Goal: Task Accomplishment & Management: Manage account settings

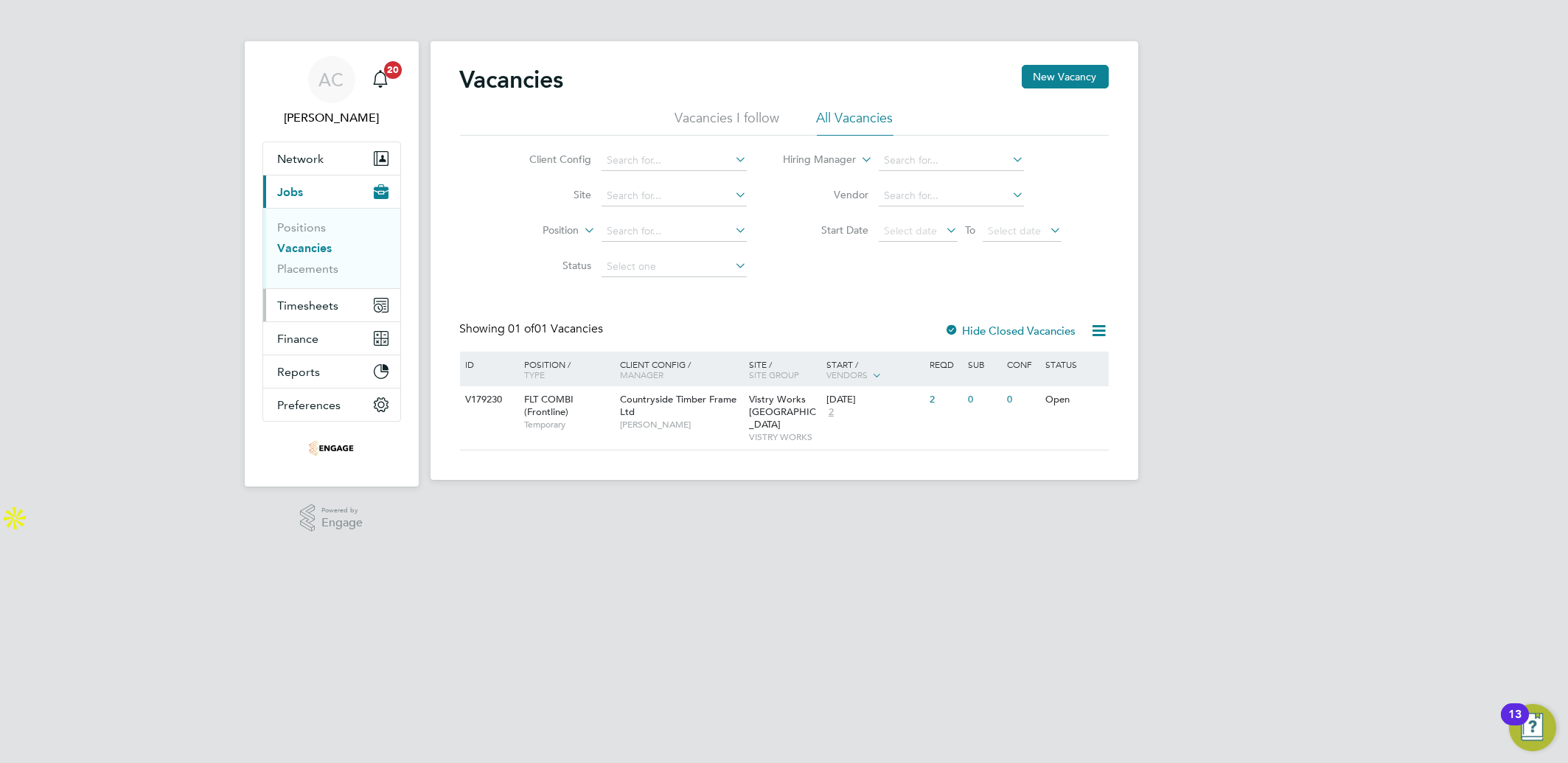
click at [304, 299] on span "Timesheets" at bounding box center [308, 306] width 61 height 14
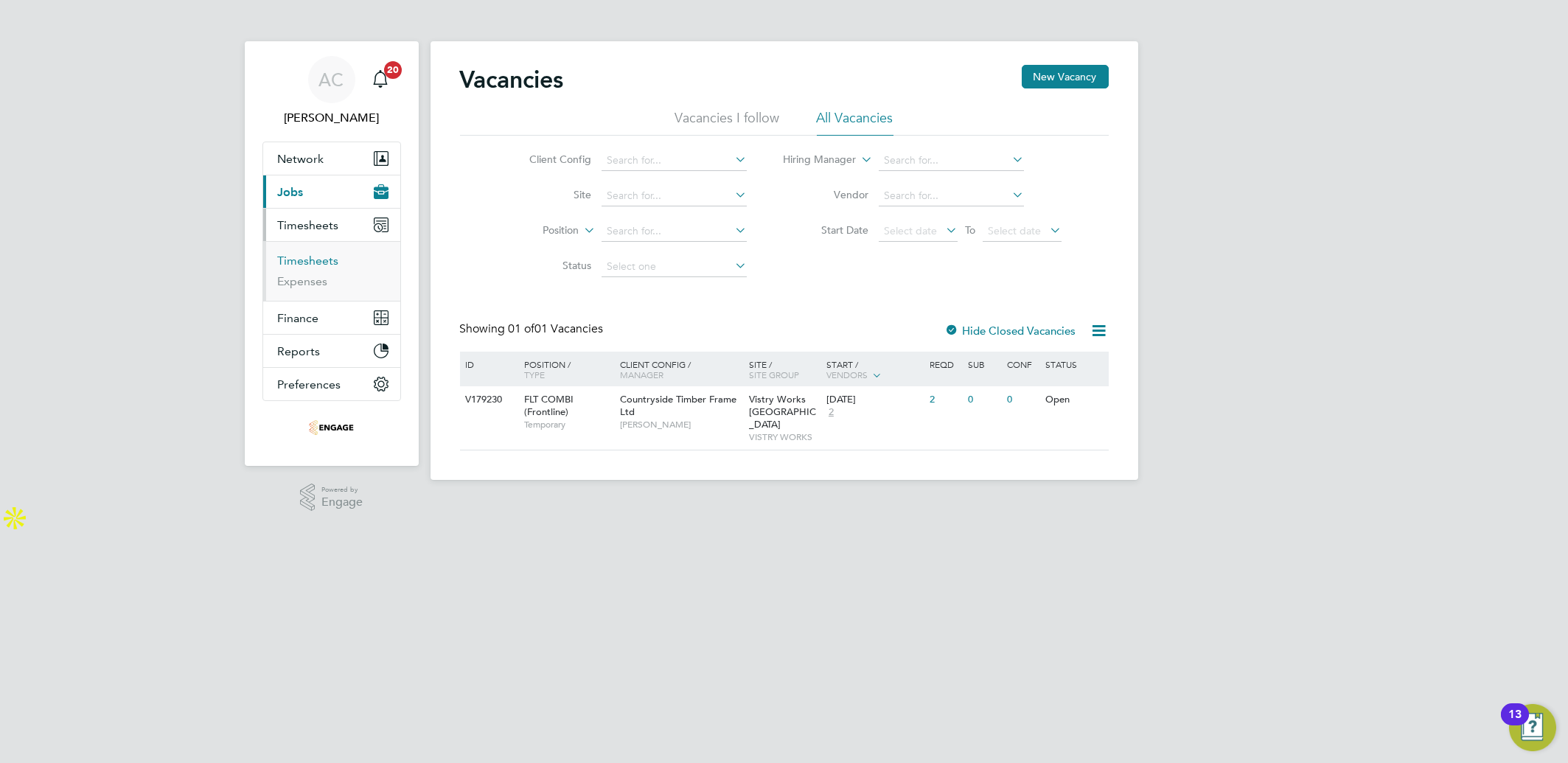
click at [317, 257] on link "Timesheets" at bounding box center [308, 261] width 61 height 14
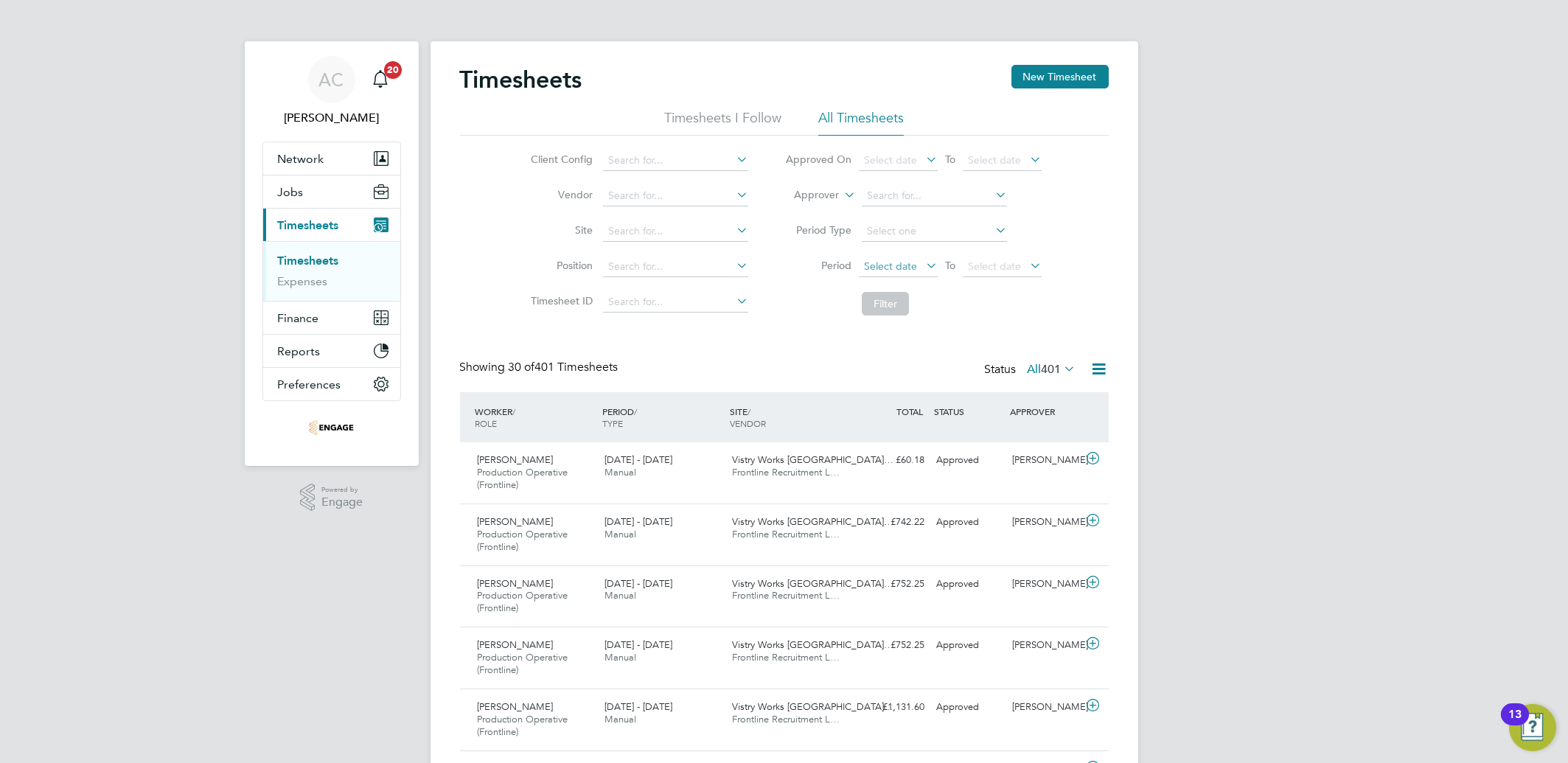
click at [887, 262] on span "Select date" at bounding box center [890, 266] width 53 height 14
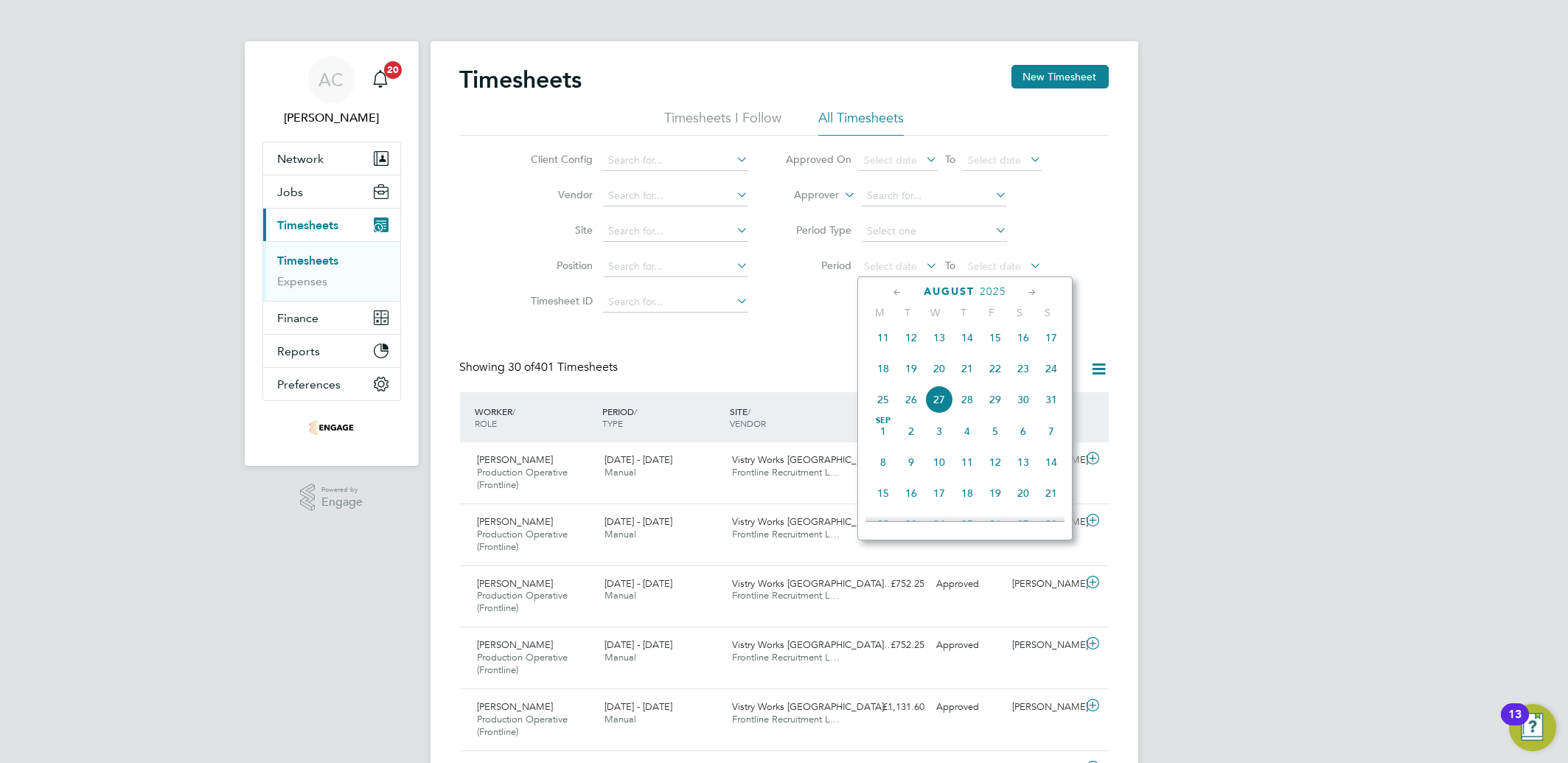
click at [881, 375] on span "18" at bounding box center [883, 368] width 28 height 28
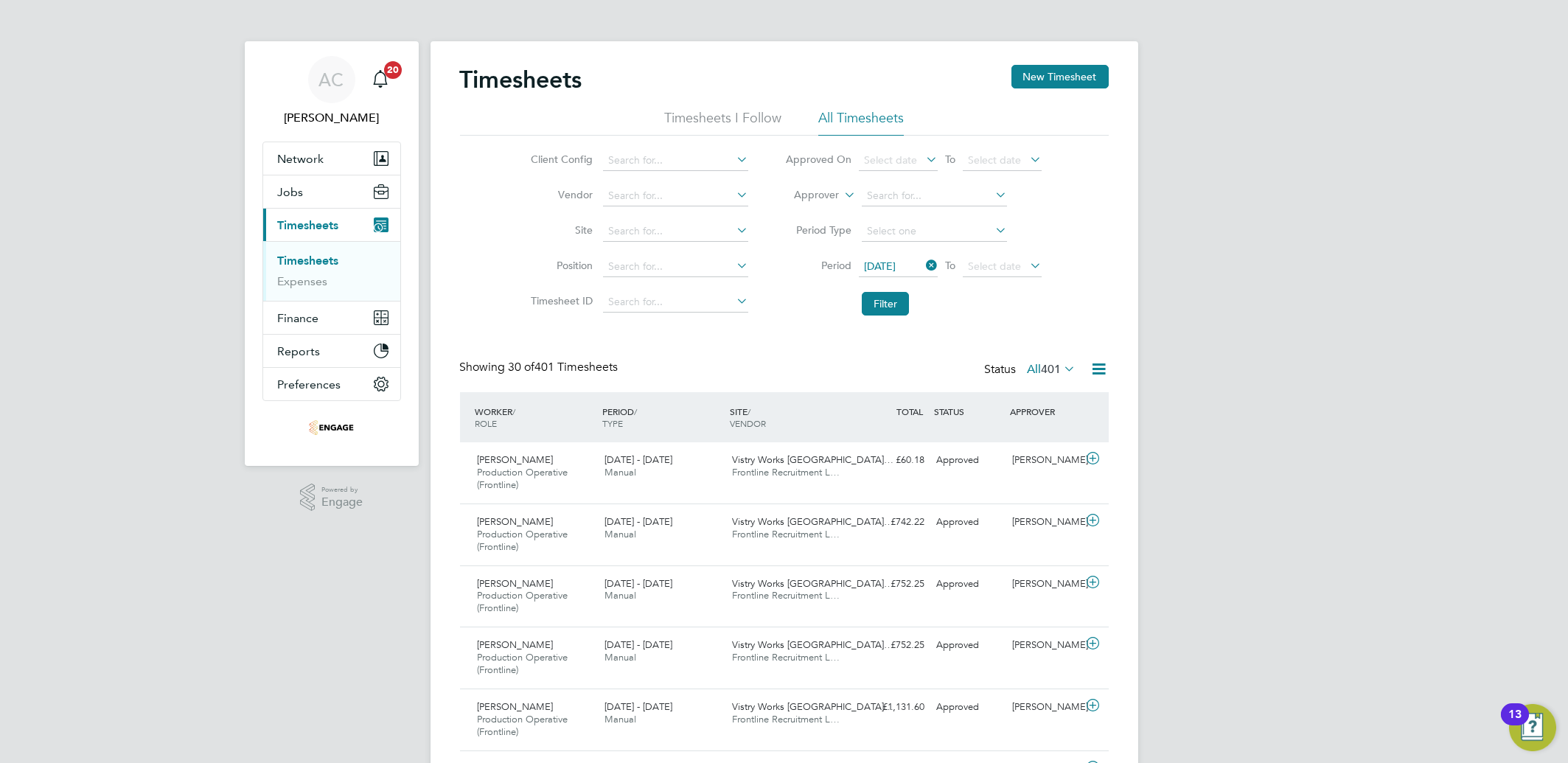
click at [1012, 245] on li "Period Type" at bounding box center [913, 231] width 294 height 36
click at [1018, 263] on span "Select date" at bounding box center [994, 266] width 53 height 14
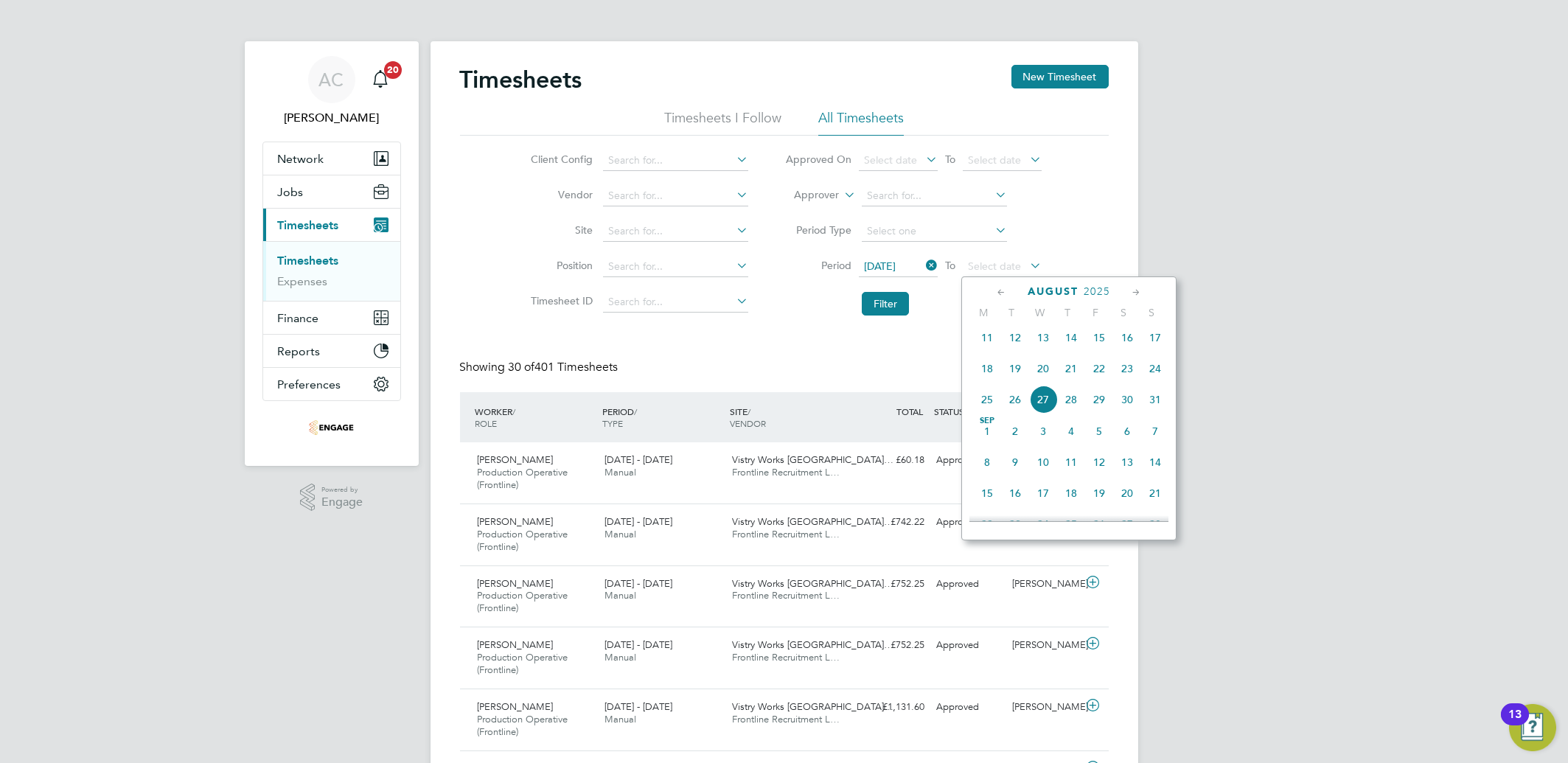
click at [1150, 370] on span "24" at bounding box center [1155, 368] width 28 height 28
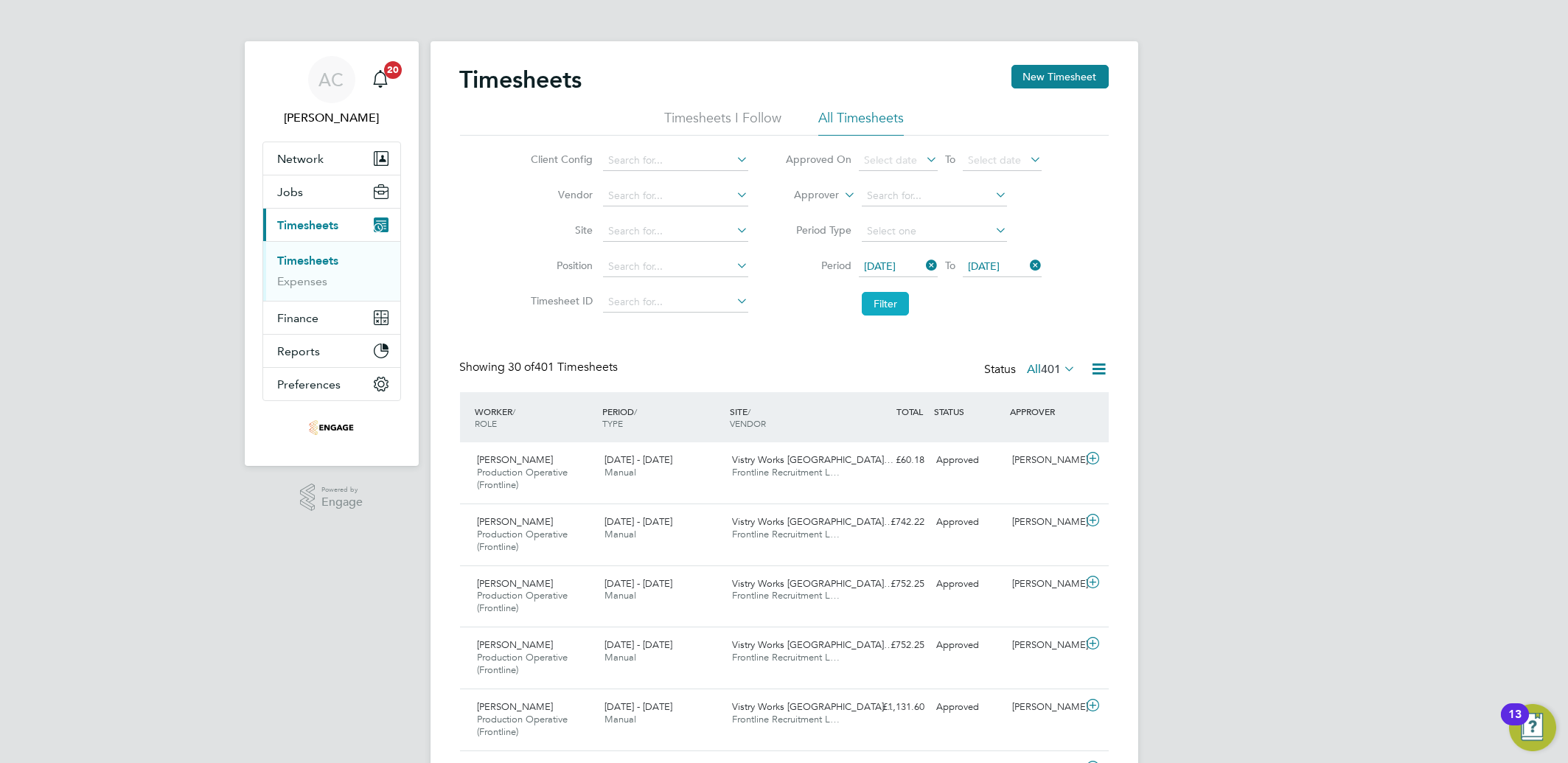
click at [898, 301] on button "Filter" at bounding box center [886, 304] width 47 height 24
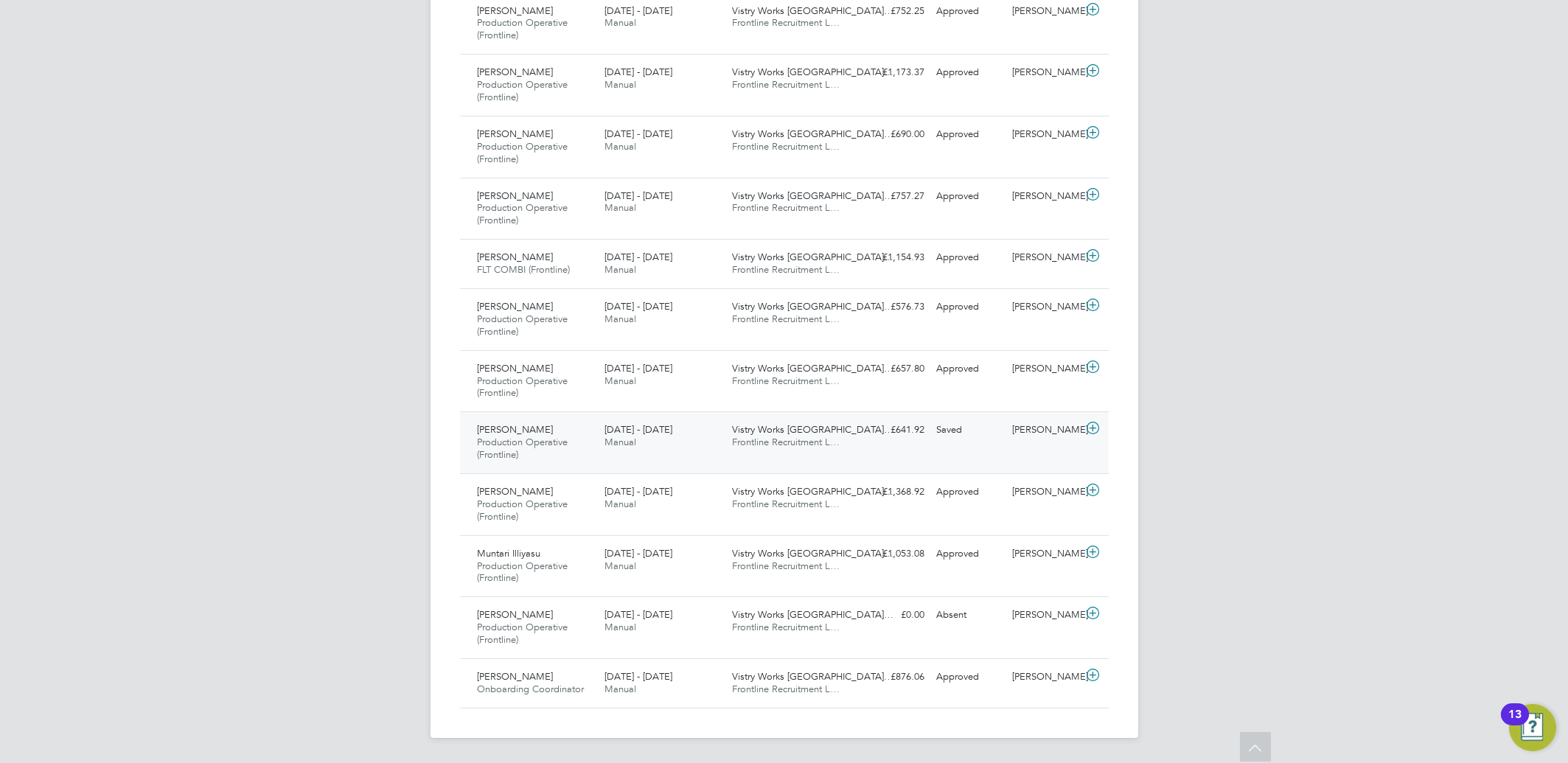
click at [1104, 445] on div "Michal Gruszczyk Production Operative (Frontline) 18 - 24 Aug 2025 18 - 24 Aug …" at bounding box center [784, 442] width 649 height 62
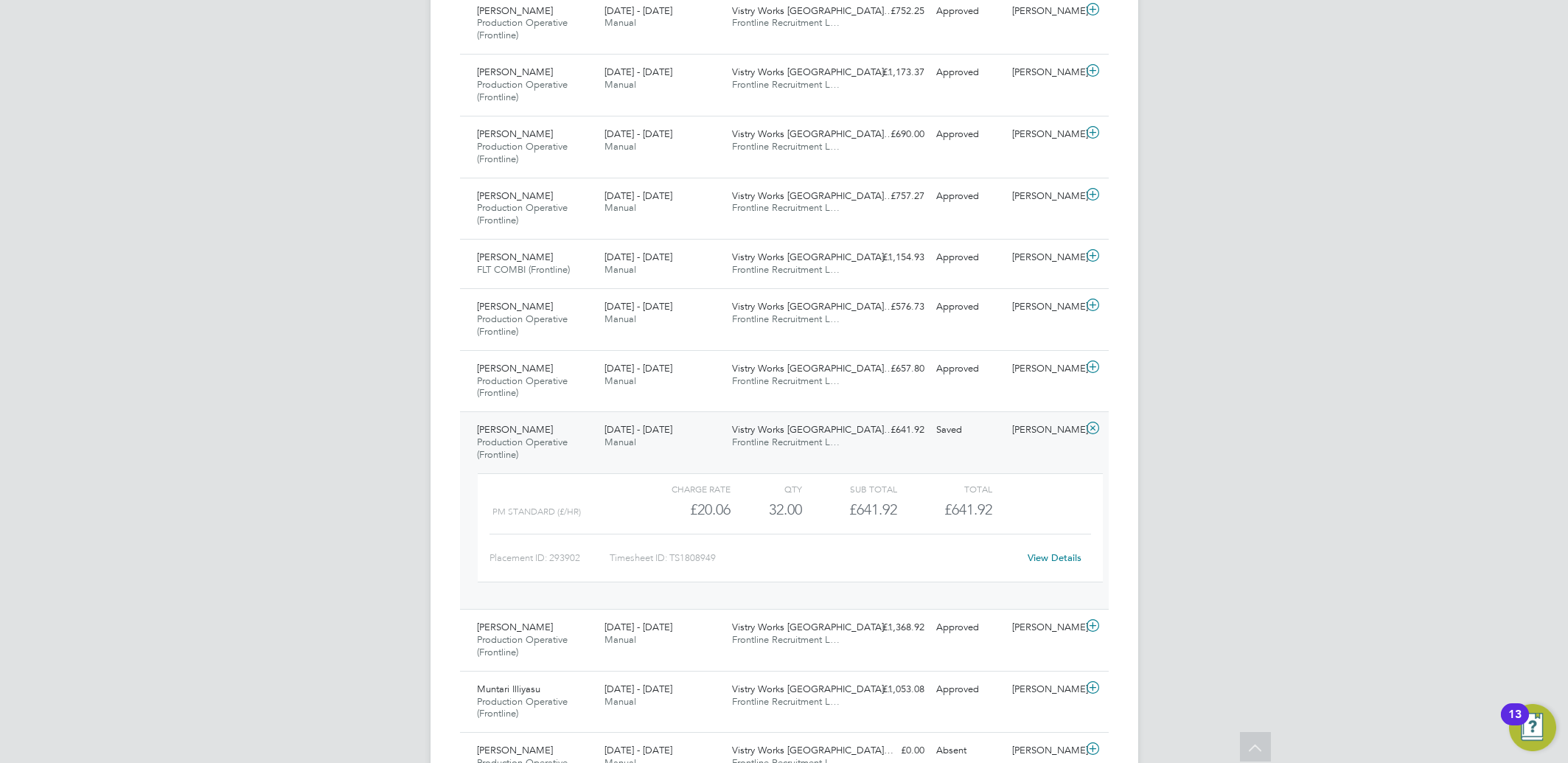
click at [1047, 558] on link "View Details" at bounding box center [1055, 557] width 54 height 13
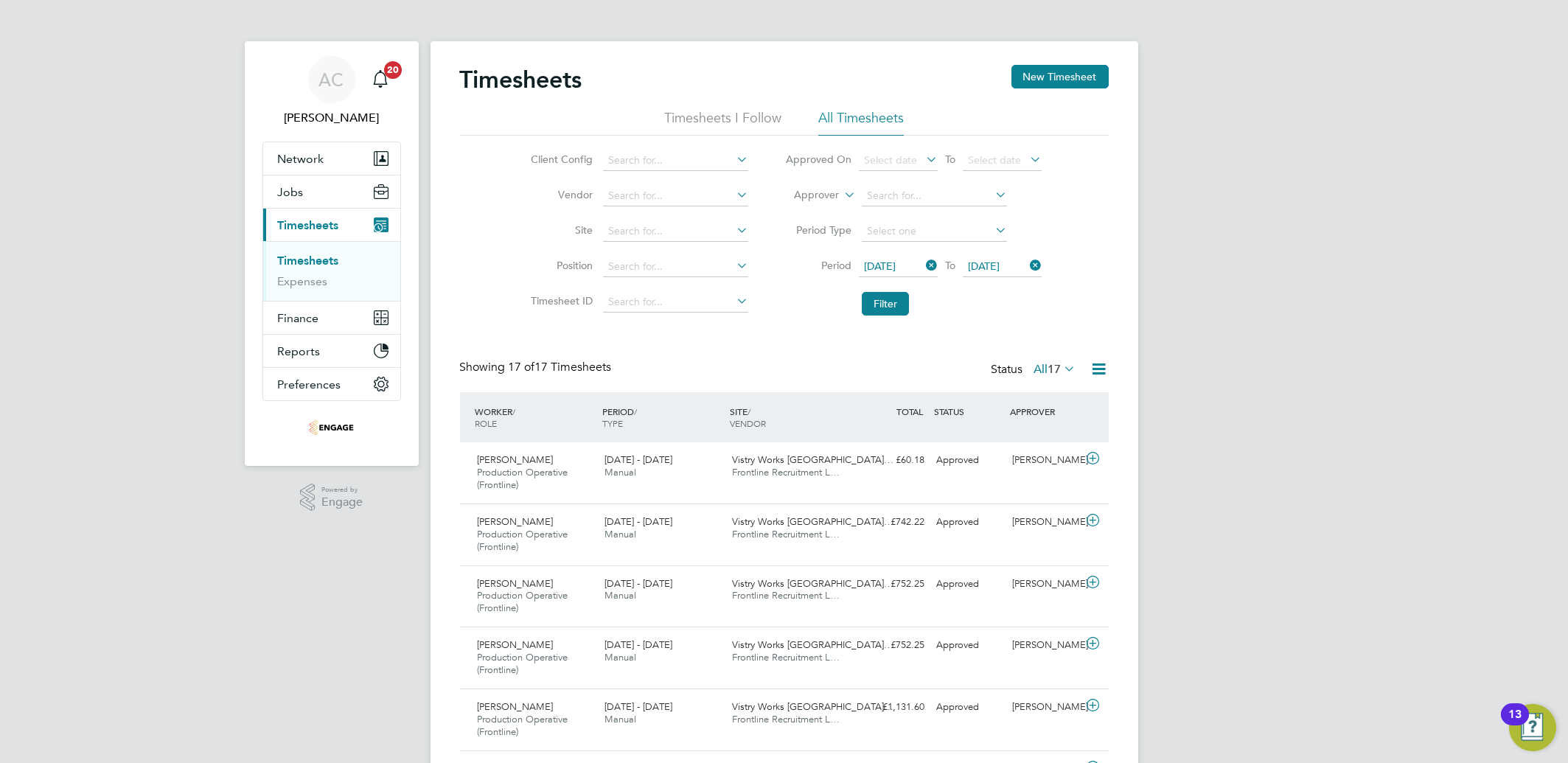
click at [1103, 368] on icon at bounding box center [1100, 369] width 19 height 19
click at [1100, 372] on icon at bounding box center [1100, 369] width 19 height 19
click at [960, 402] on li "Export Timesheets" at bounding box center [1007, 404] width 196 height 20
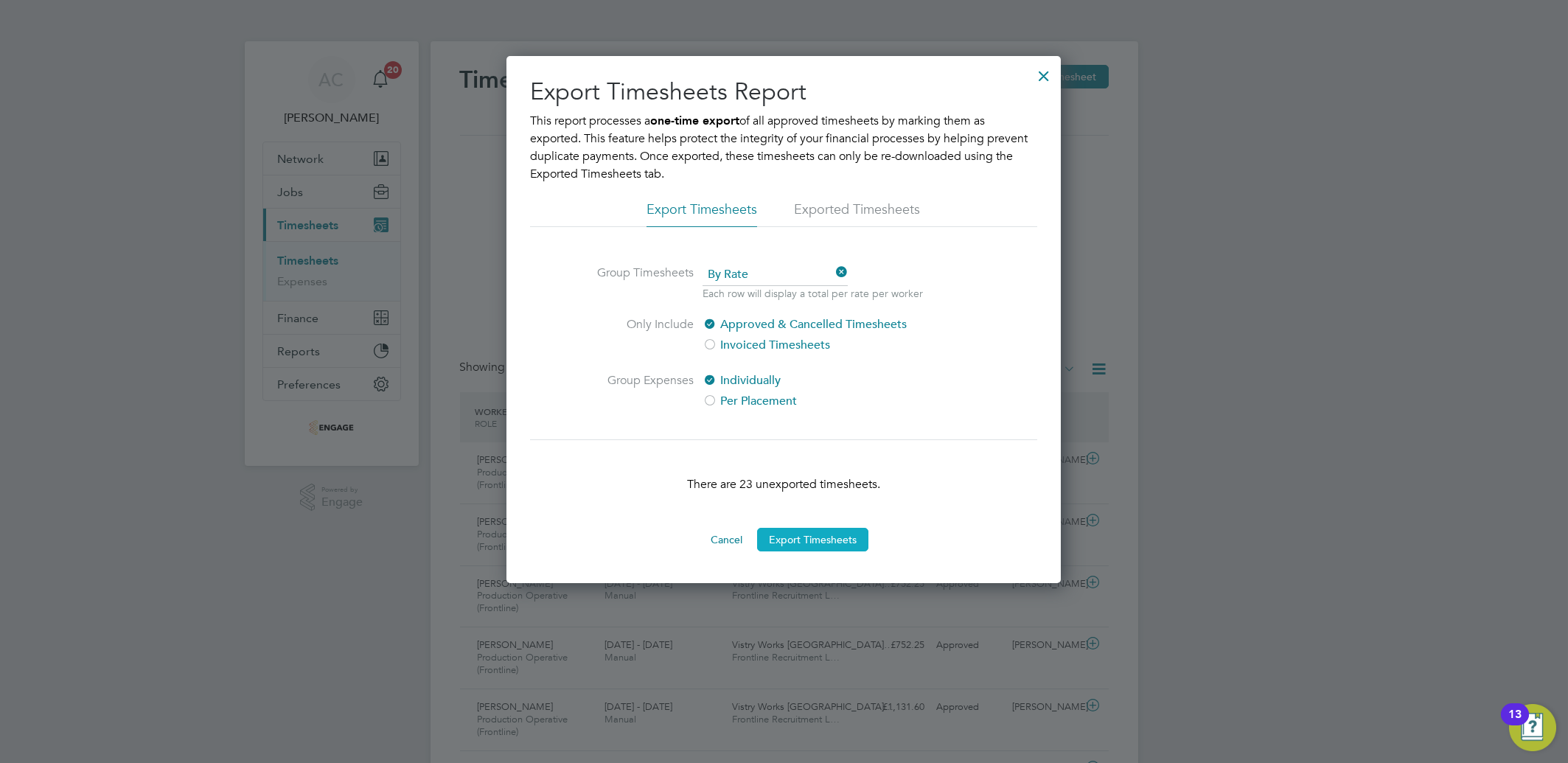
click at [791, 544] on button "Export Timesheets" at bounding box center [812, 539] width 111 height 24
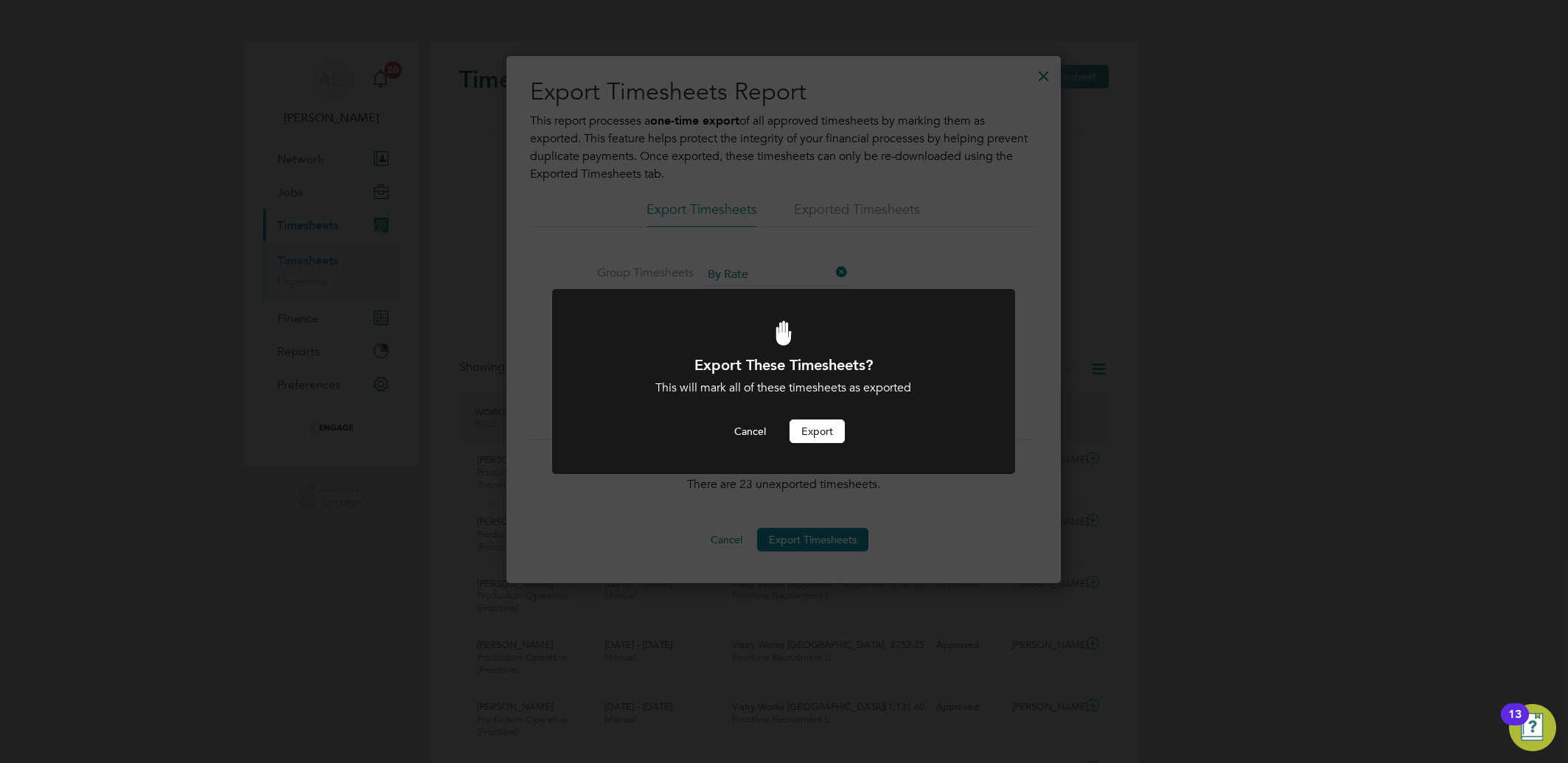
click at [821, 431] on button "Export" at bounding box center [816, 431] width 55 height 24
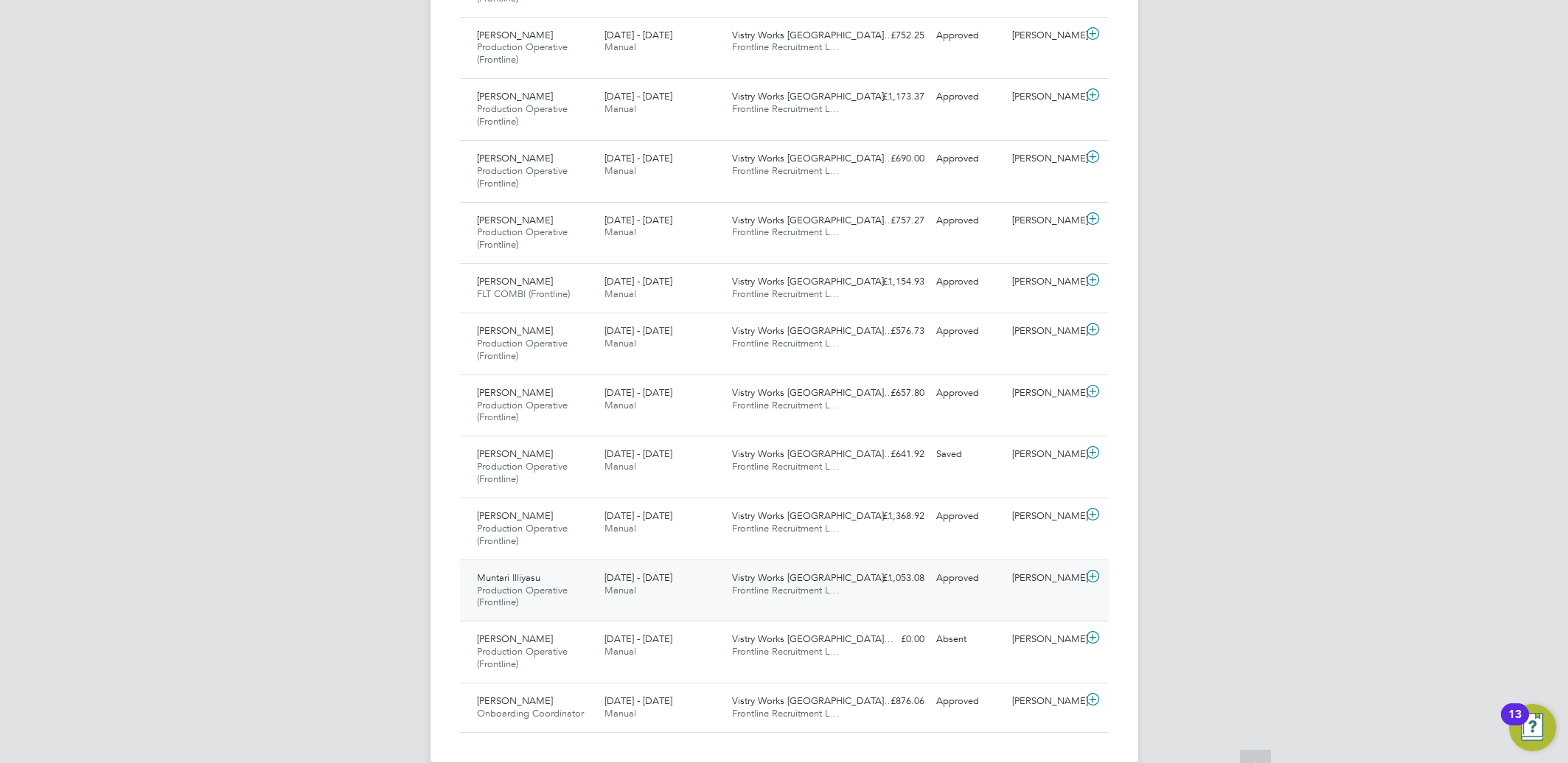
scroll to position [758, 0]
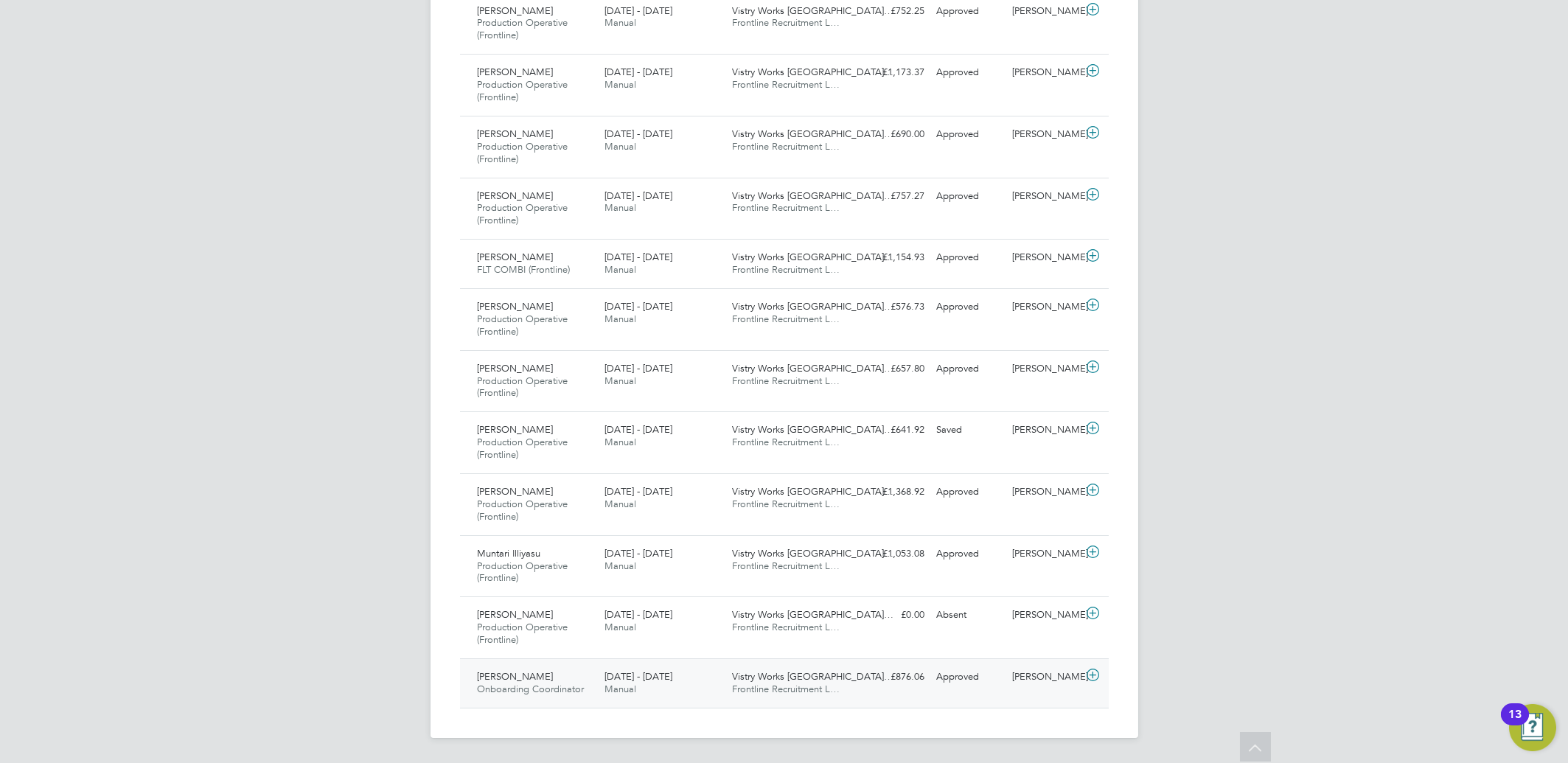
click at [1096, 676] on icon at bounding box center [1093, 676] width 19 height 12
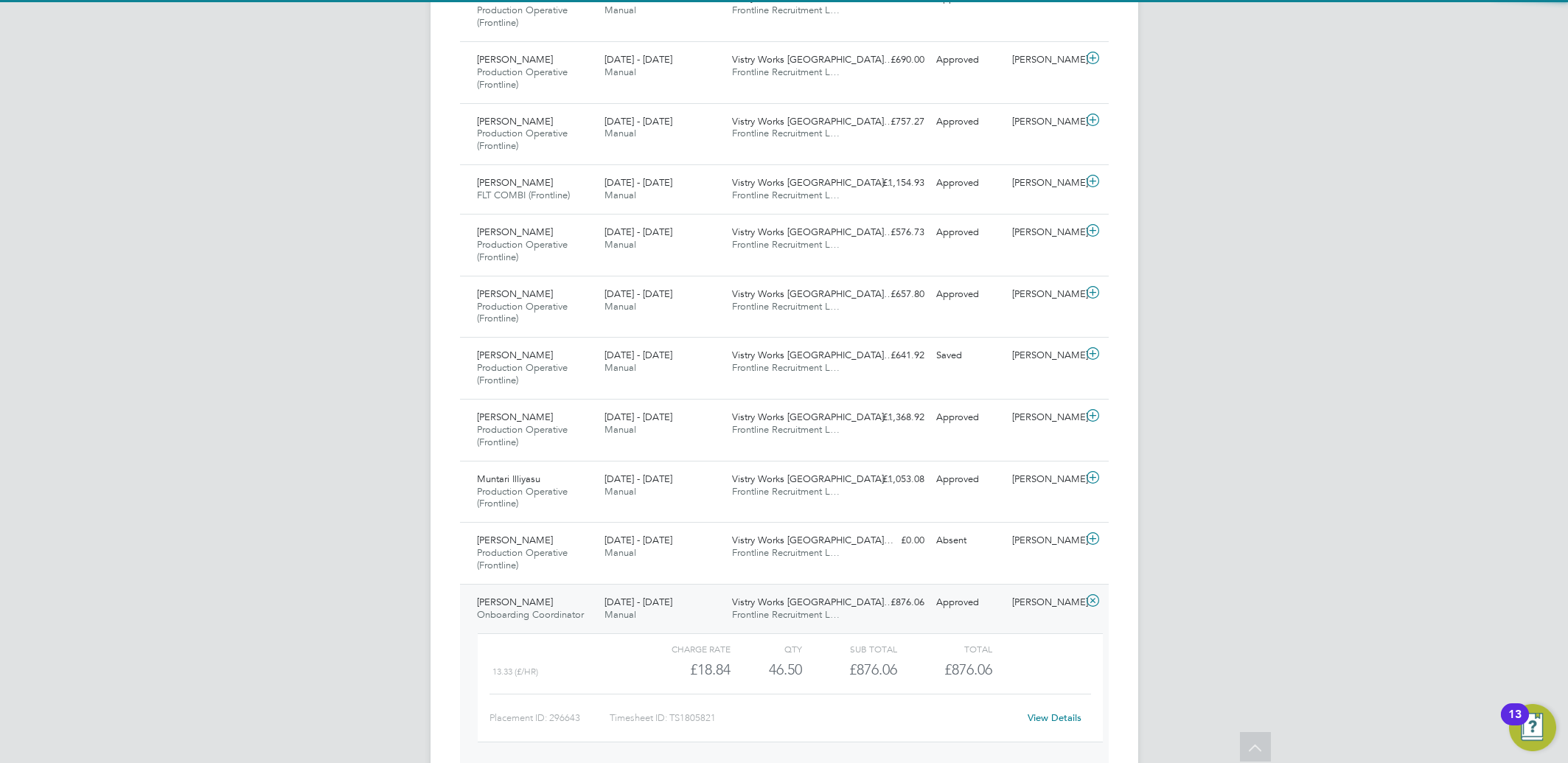
scroll to position [894, 0]
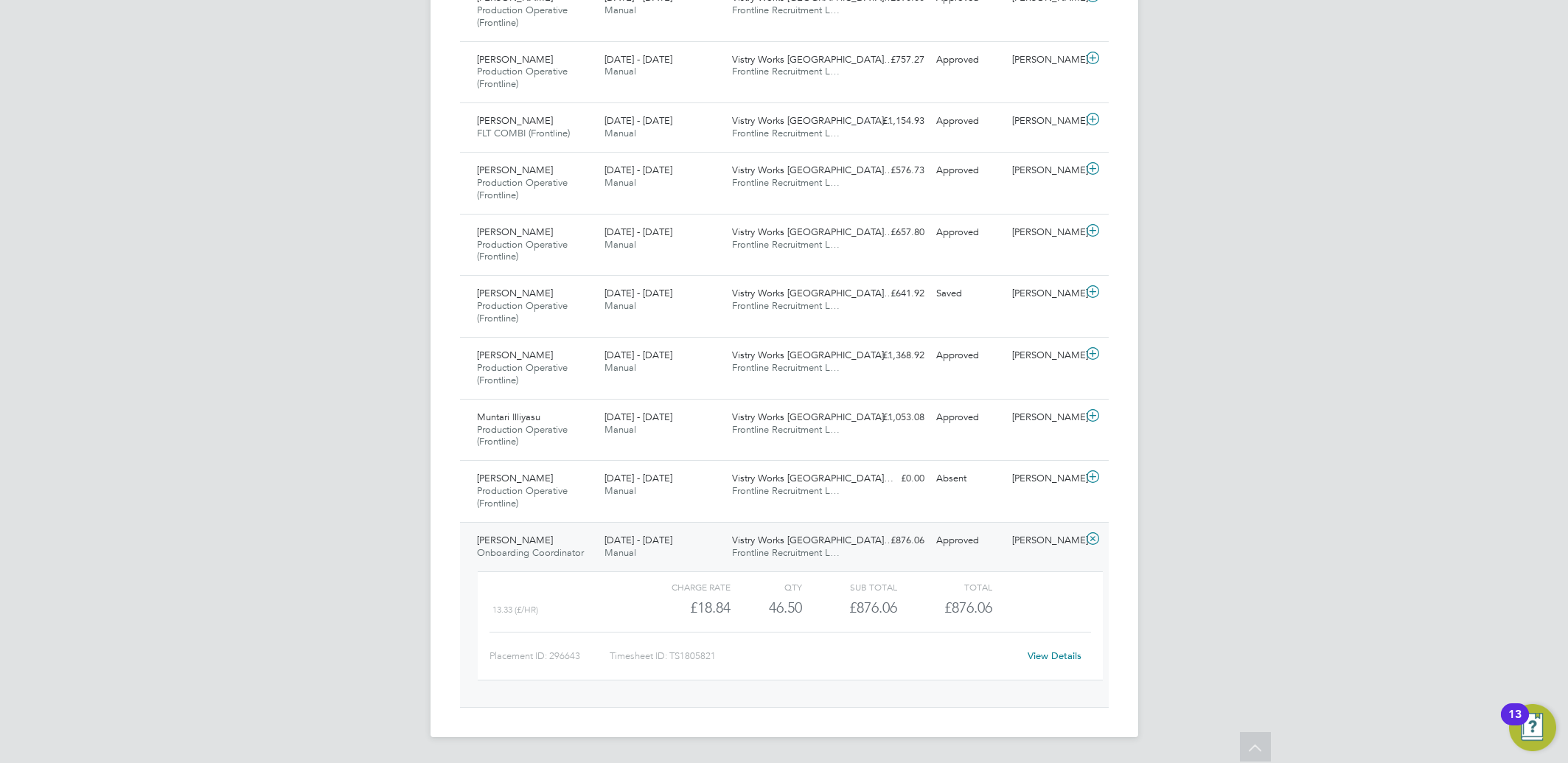
click at [1057, 661] on link "View Details" at bounding box center [1055, 655] width 54 height 13
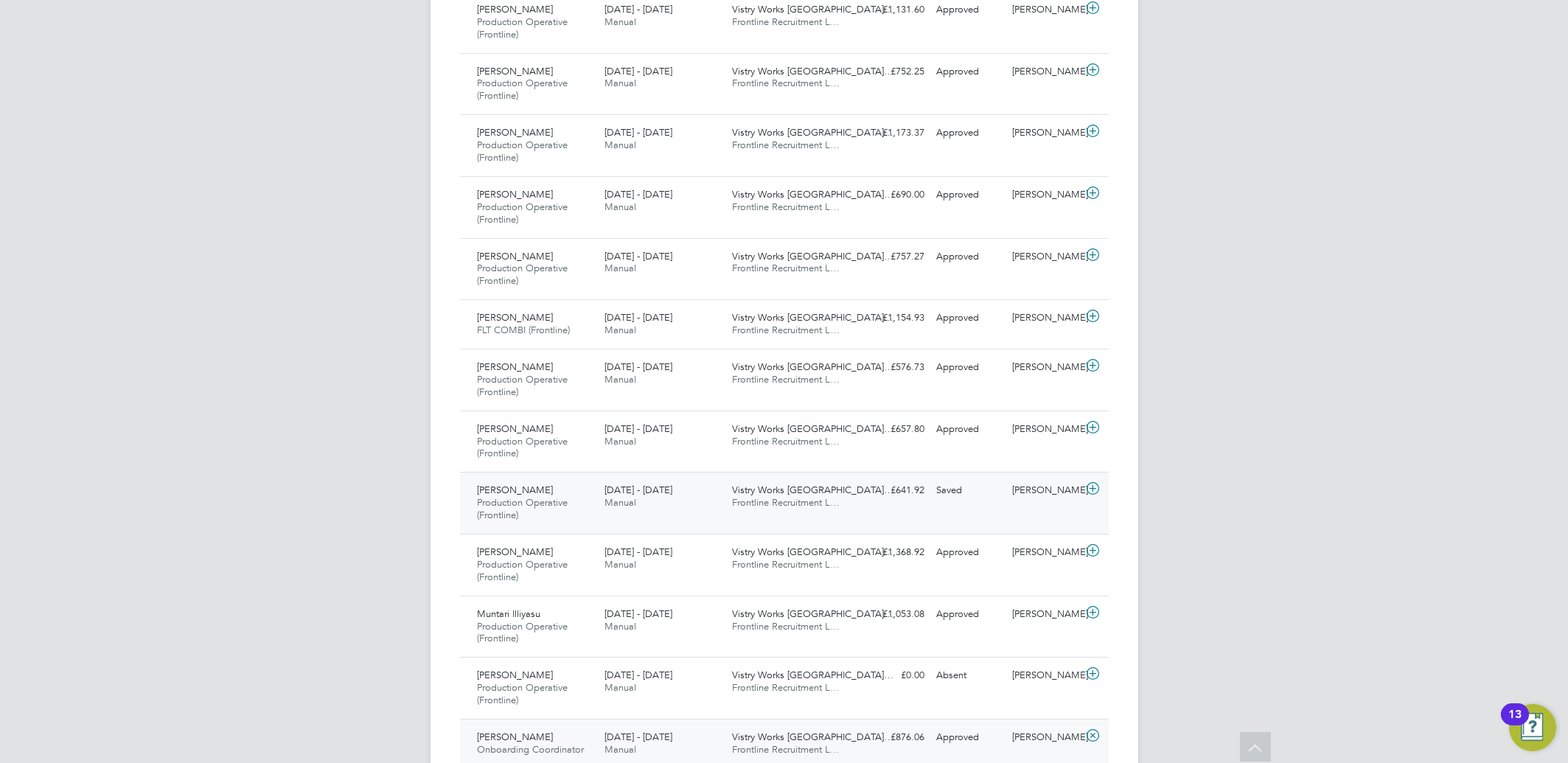
scroll to position [795, 0]
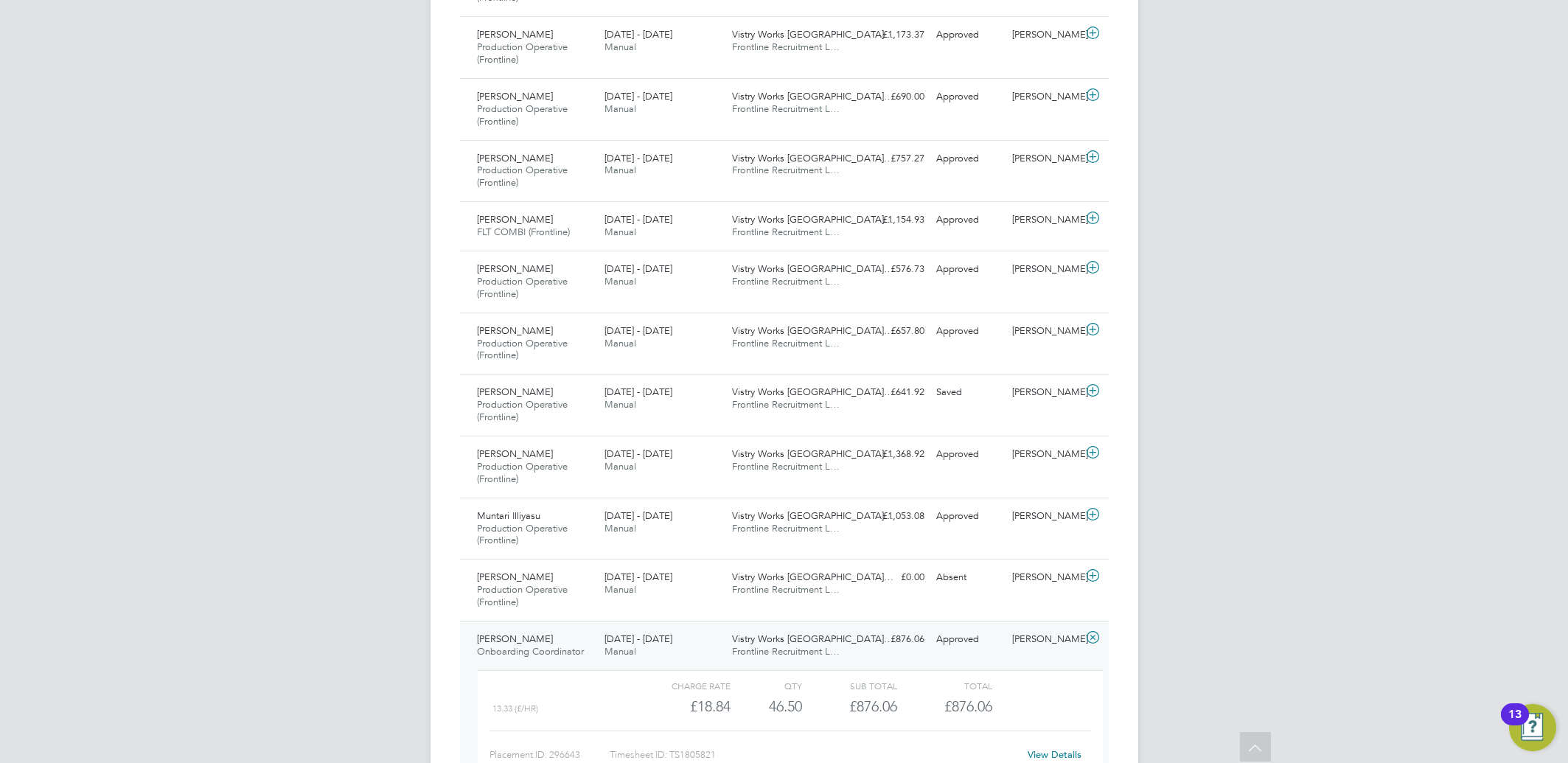
click at [200, 439] on div "AC Aliona Cozacenco Notifications 20 Applications: Network Team Members Busines…" at bounding box center [784, 32] width 1568 height 1656
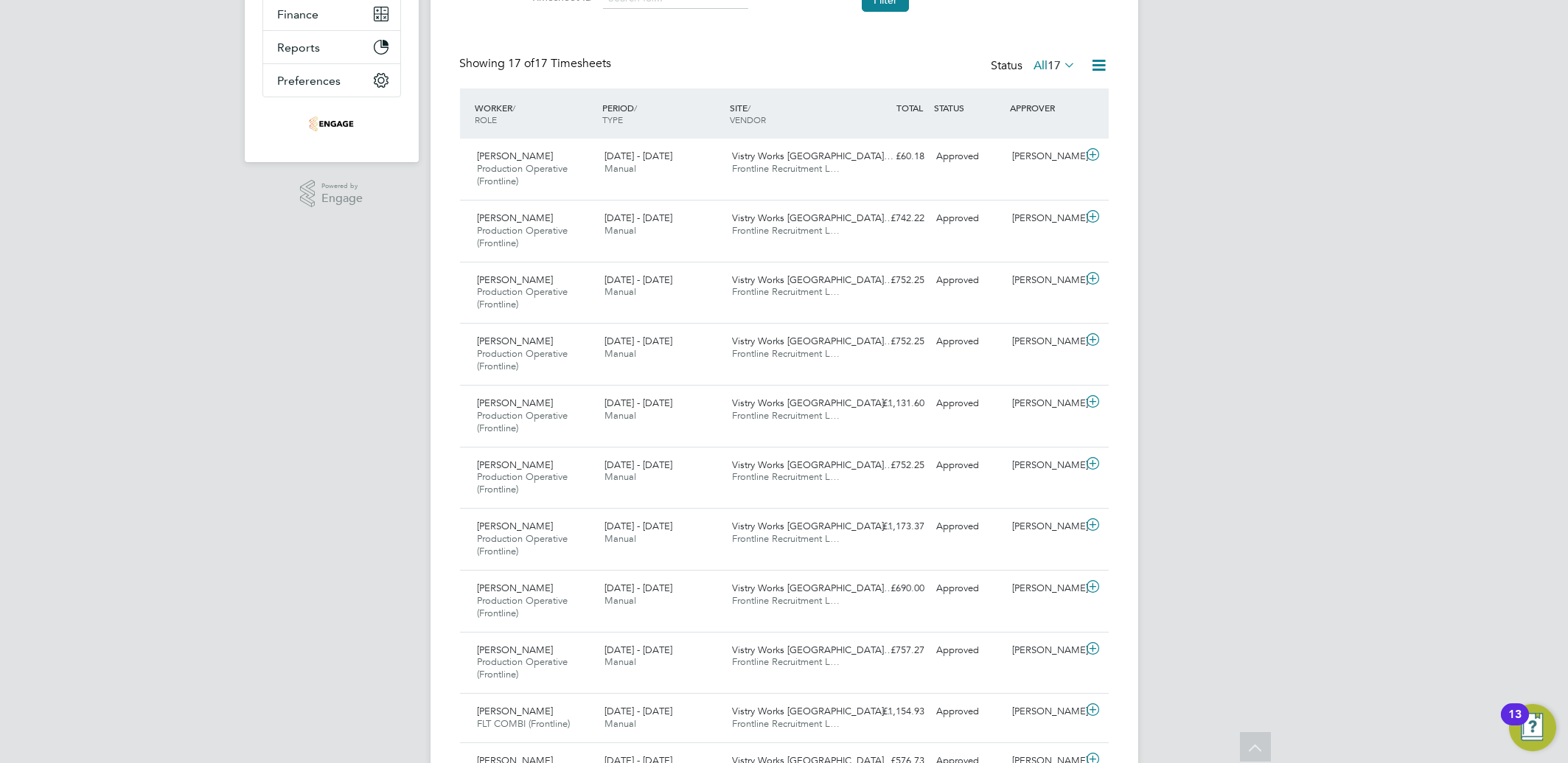
scroll to position [808, 0]
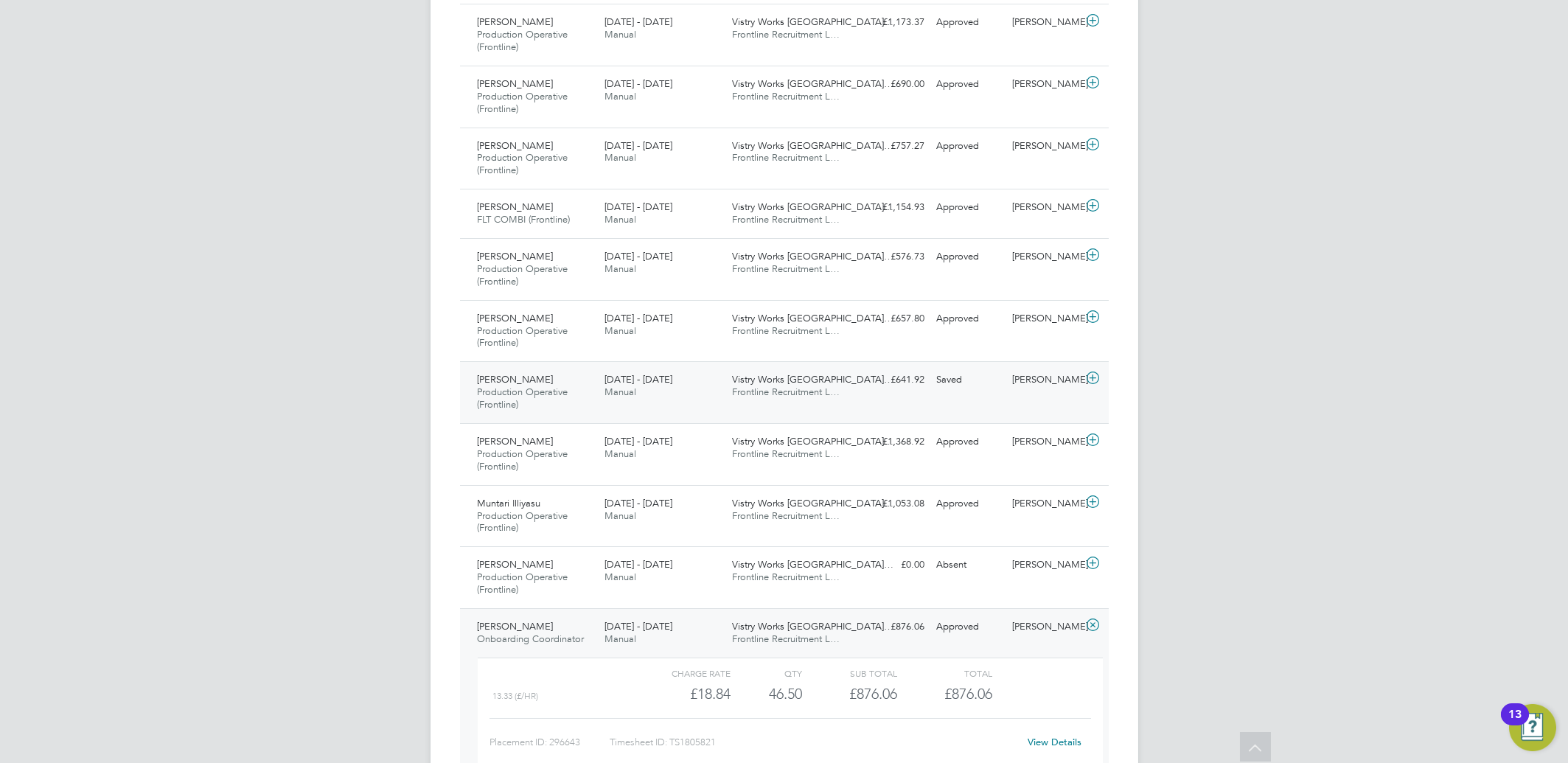
click at [1096, 389] on div at bounding box center [1096, 379] width 25 height 24
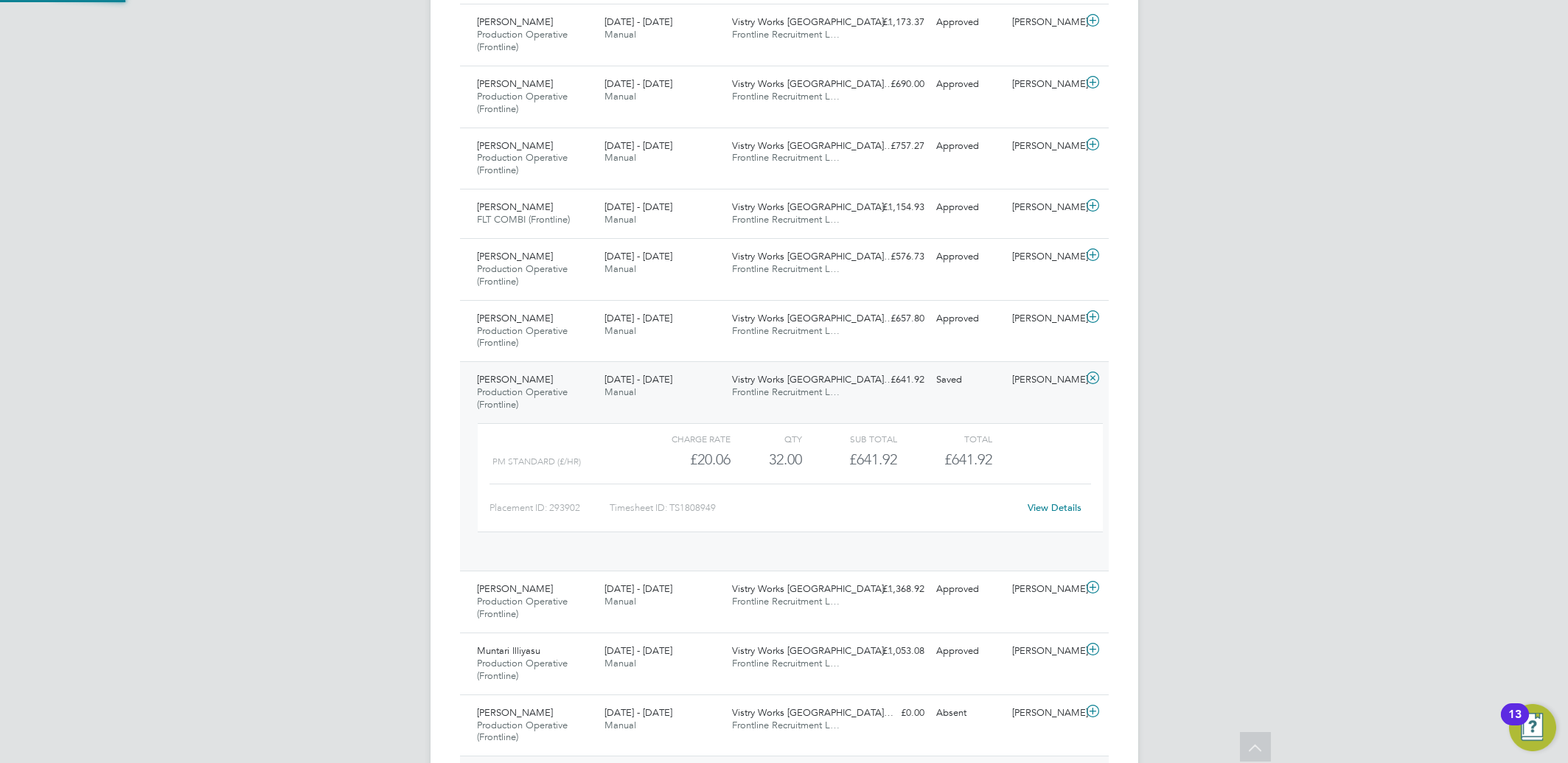
scroll to position [25, 143]
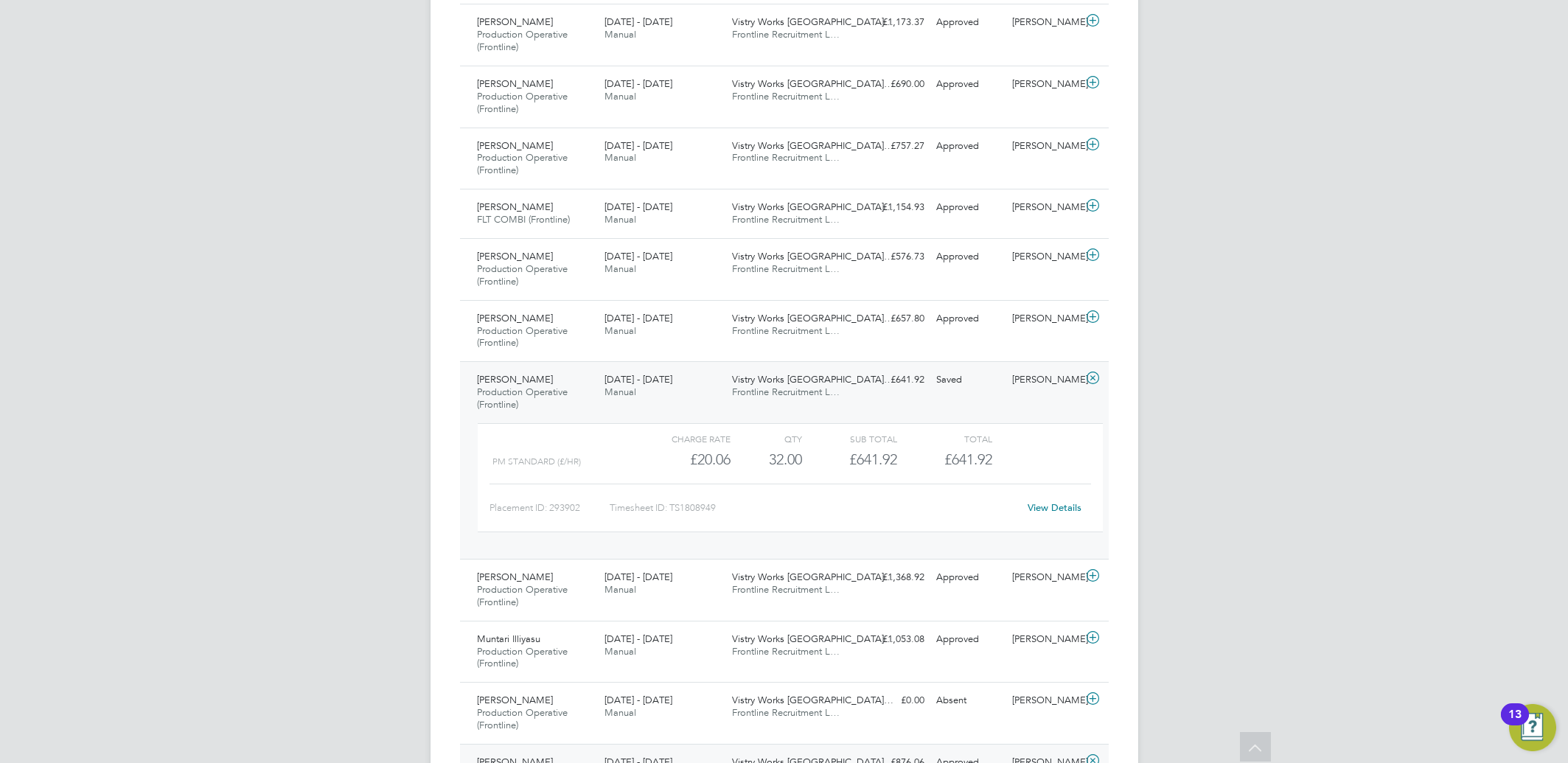
click at [1057, 506] on link "View Details" at bounding box center [1055, 507] width 54 height 13
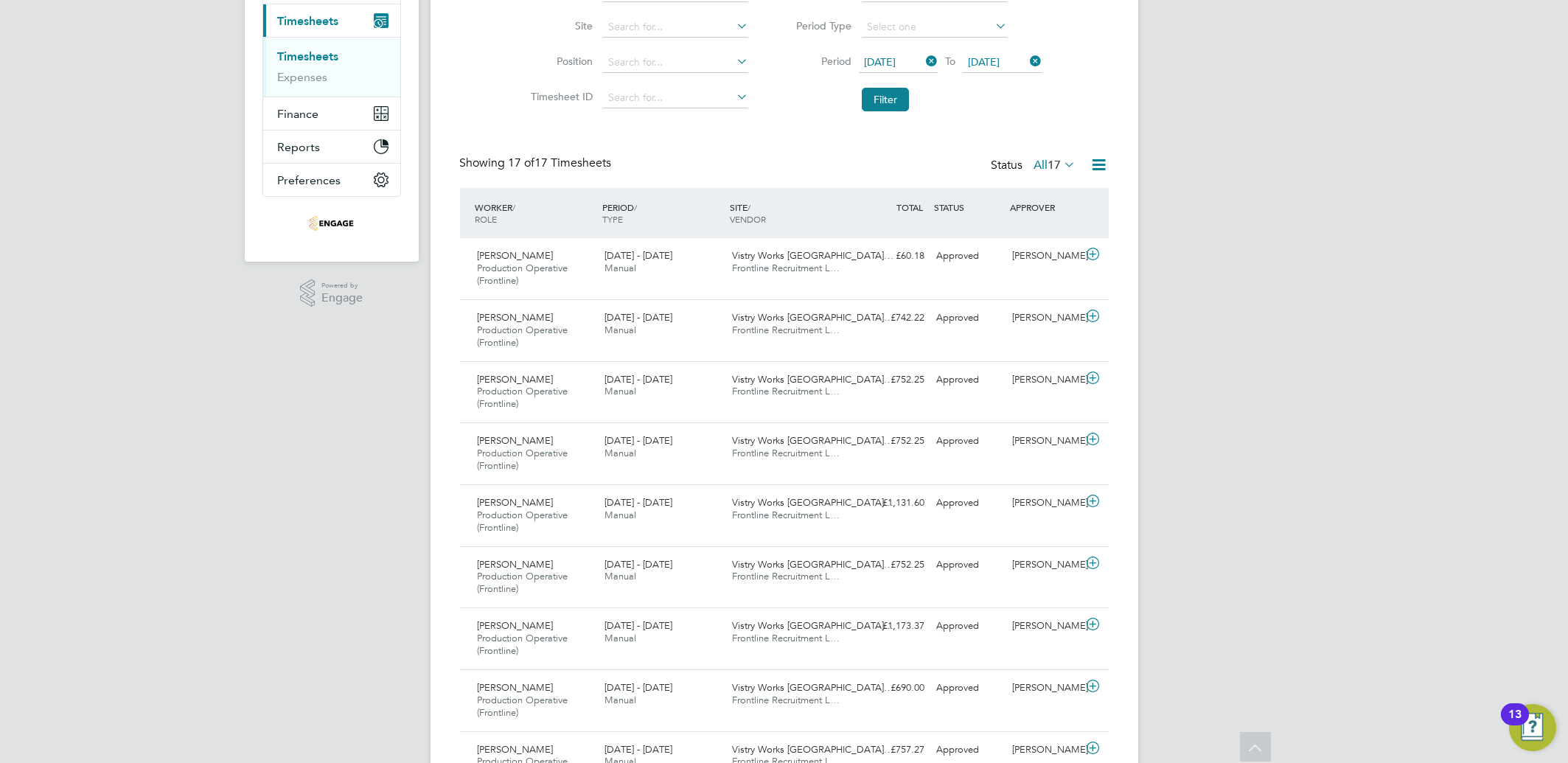
scroll to position [22, 0]
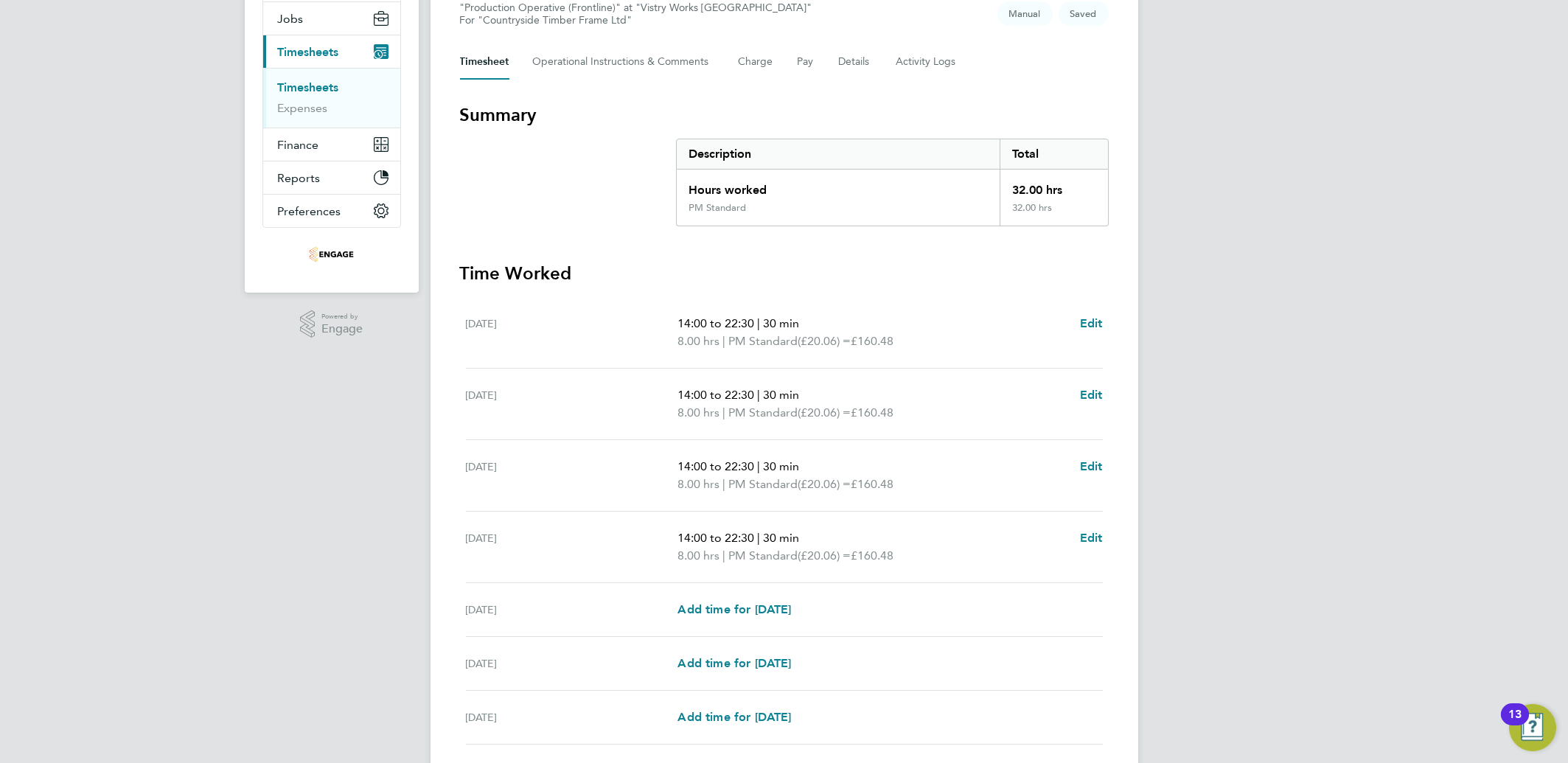
scroll to position [284, 0]
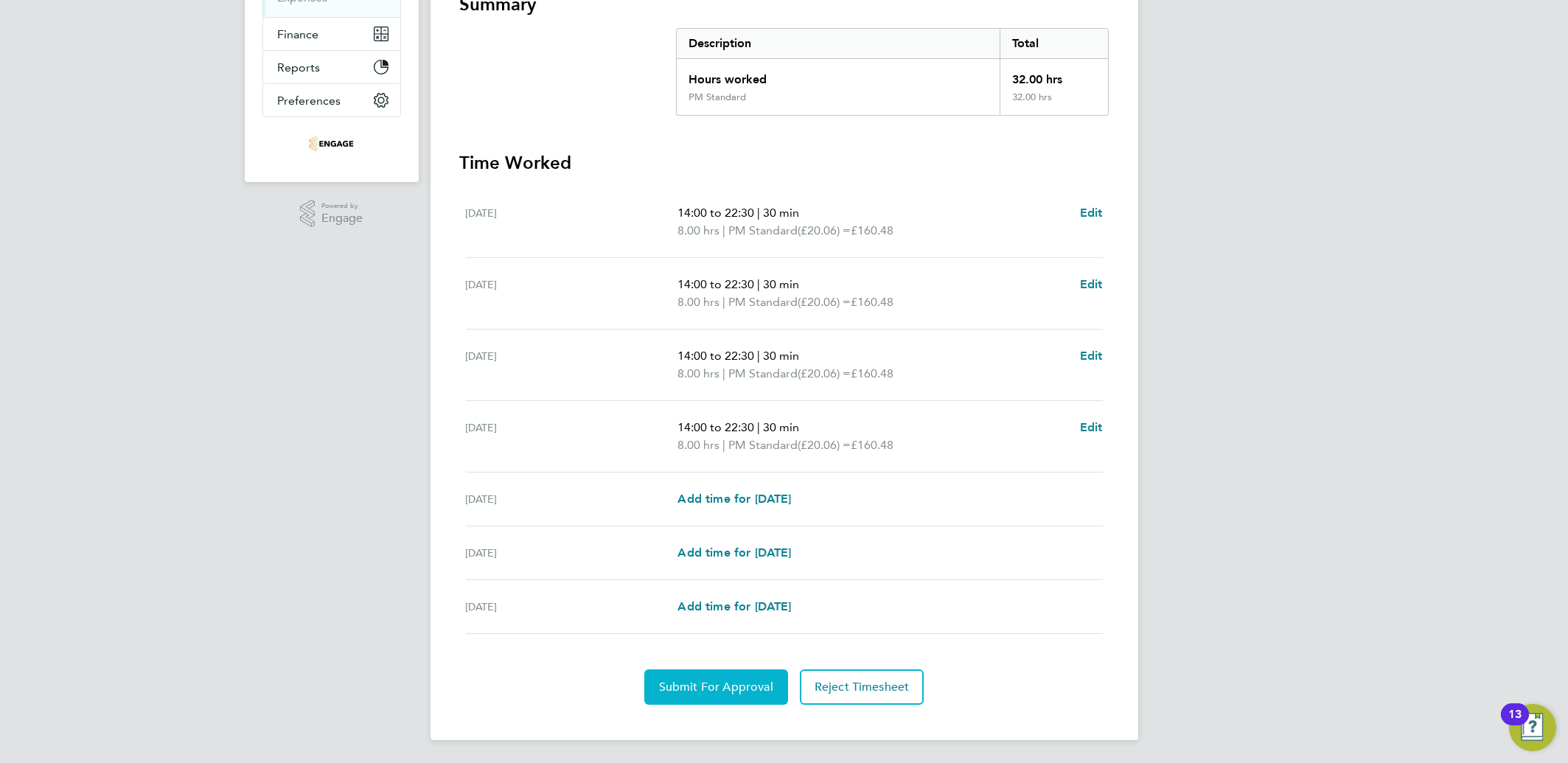
click at [698, 689] on span "Submit For Approval" at bounding box center [715, 687] width 114 height 14
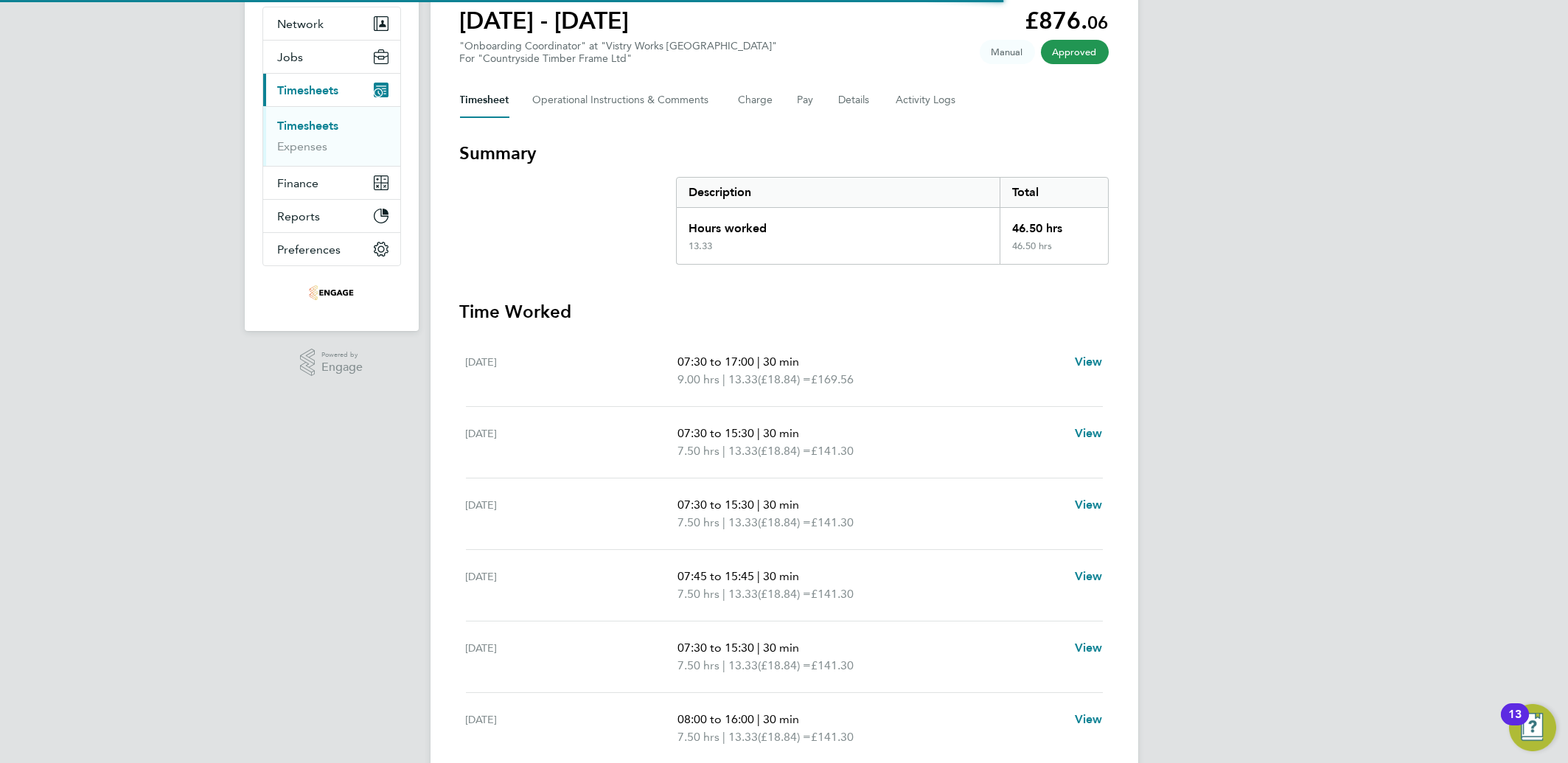
scroll to position [248, 0]
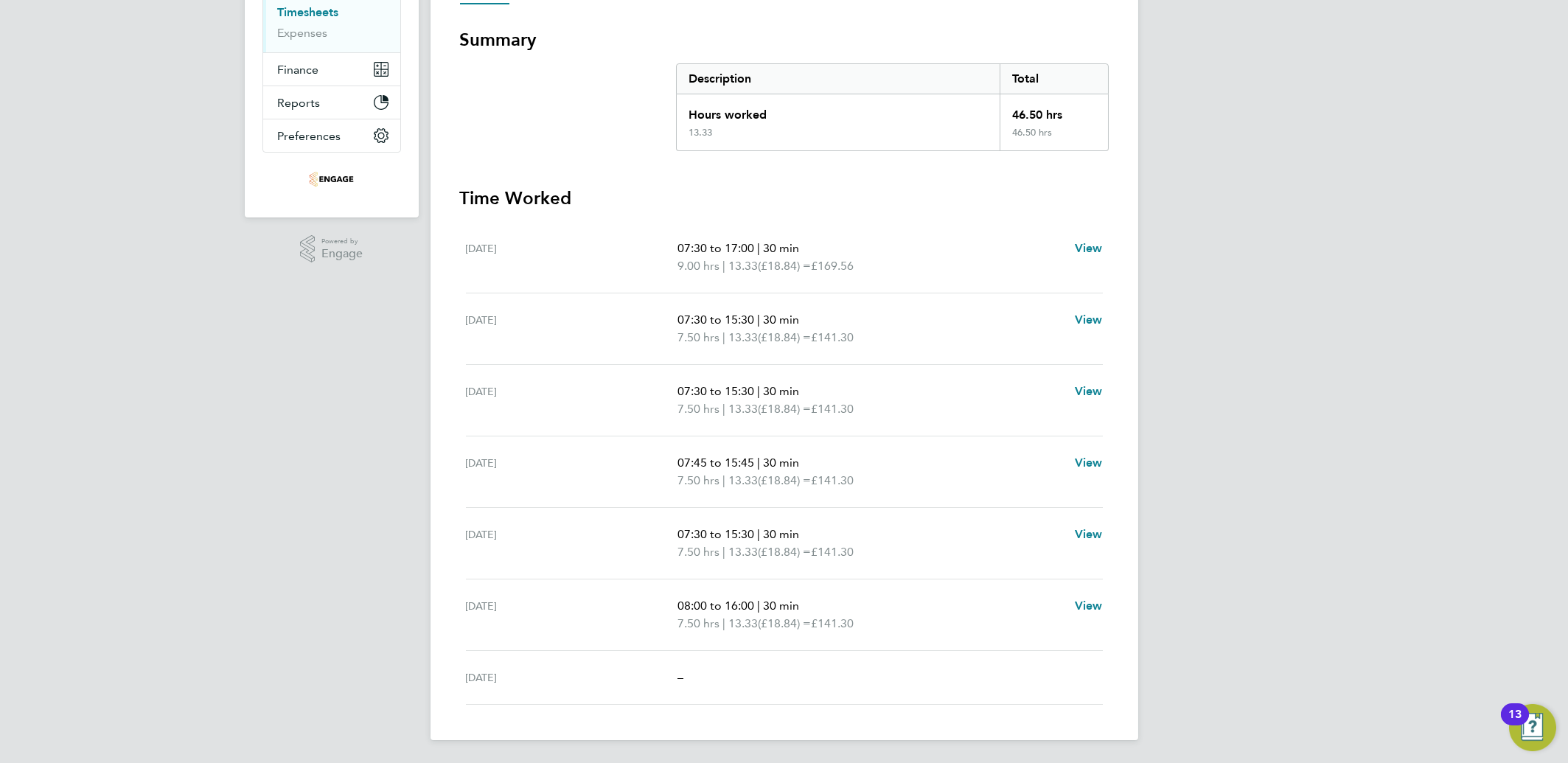
click at [1306, 385] on div "AC Aliona Cozacenco Notifications 20 Applications: Network Team Members Busines…" at bounding box center [784, 257] width 1568 height 1012
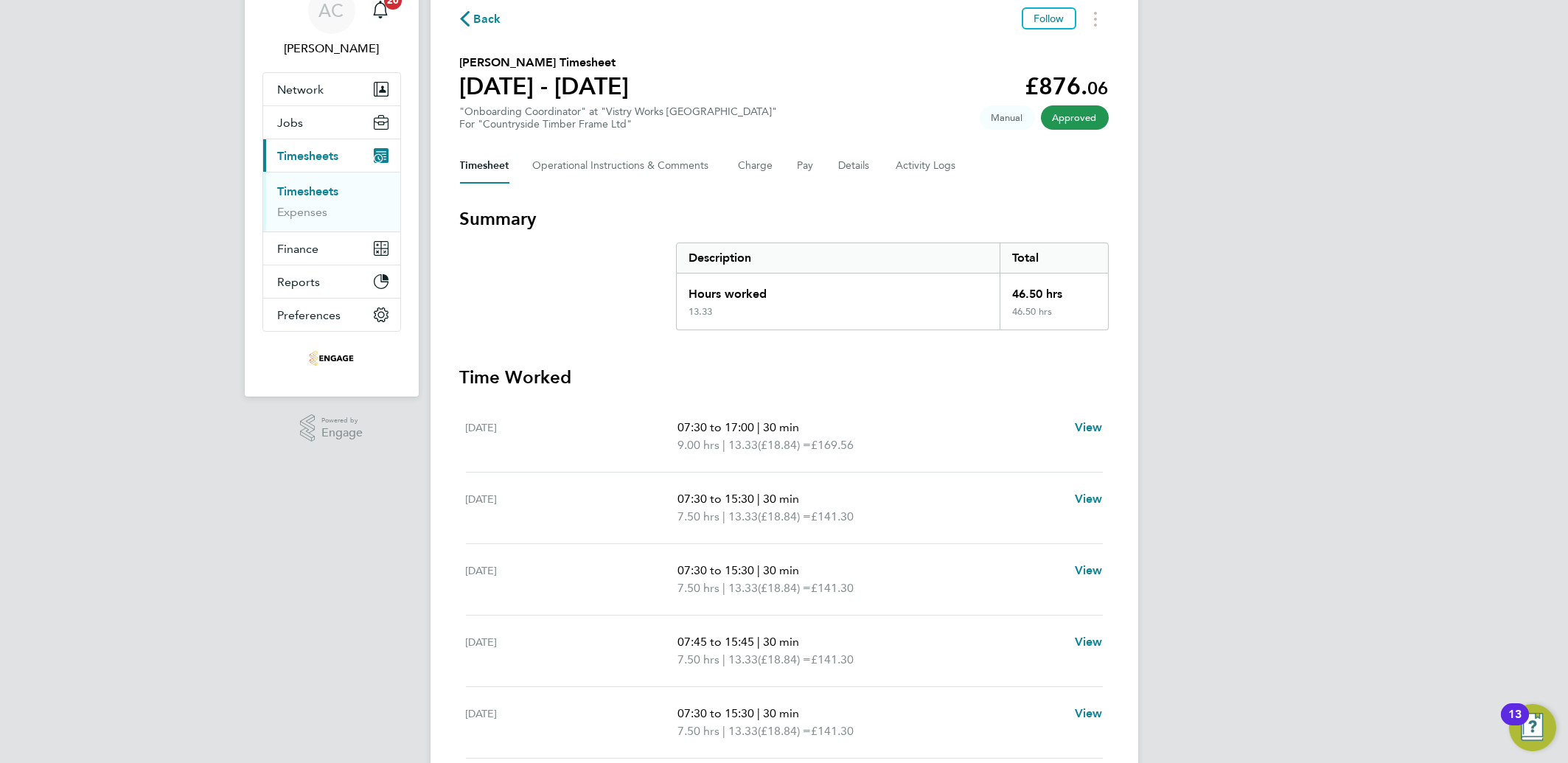
scroll to position [0, 0]
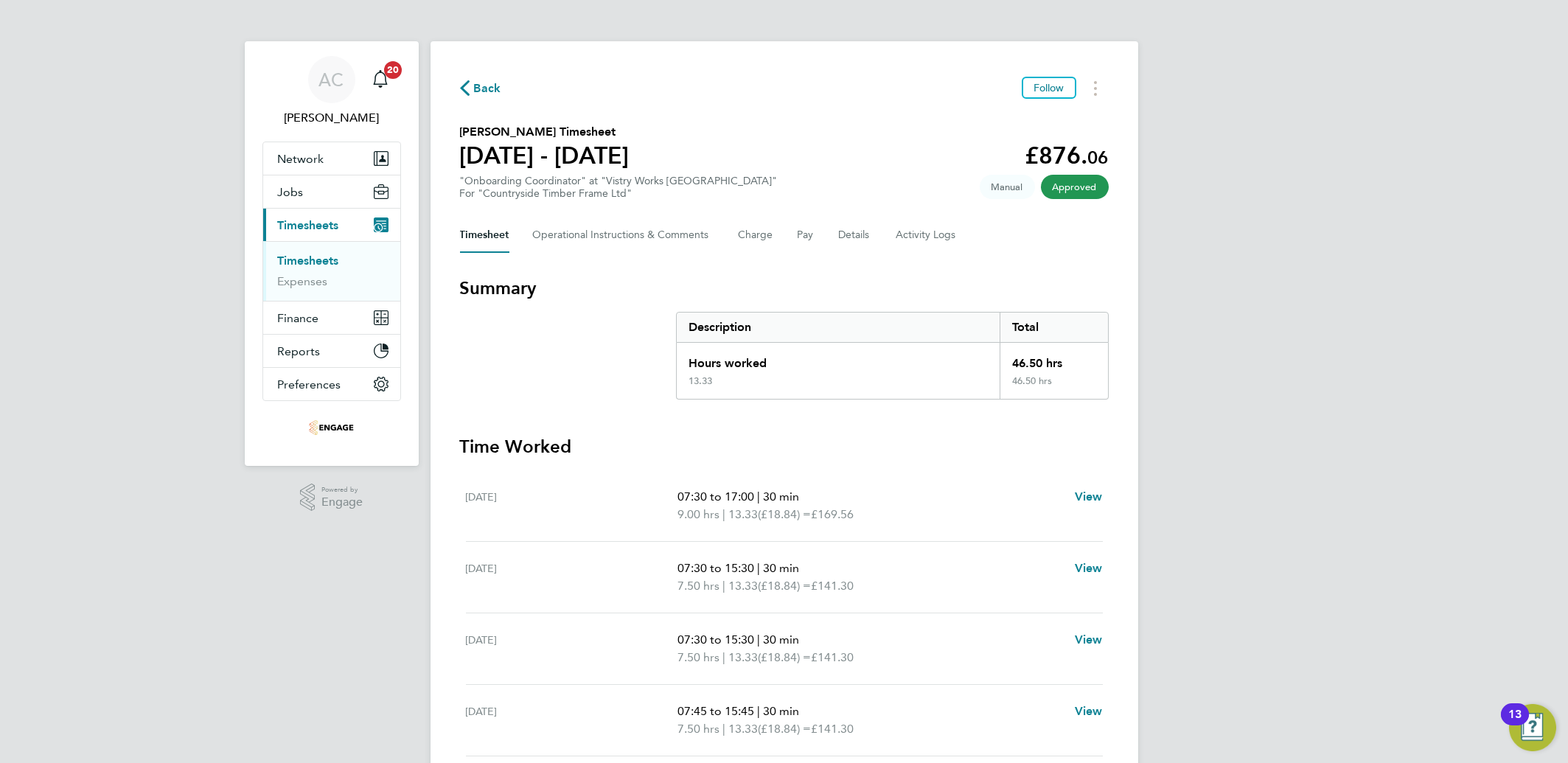
click at [300, 261] on link "Timesheets" at bounding box center [308, 261] width 61 height 14
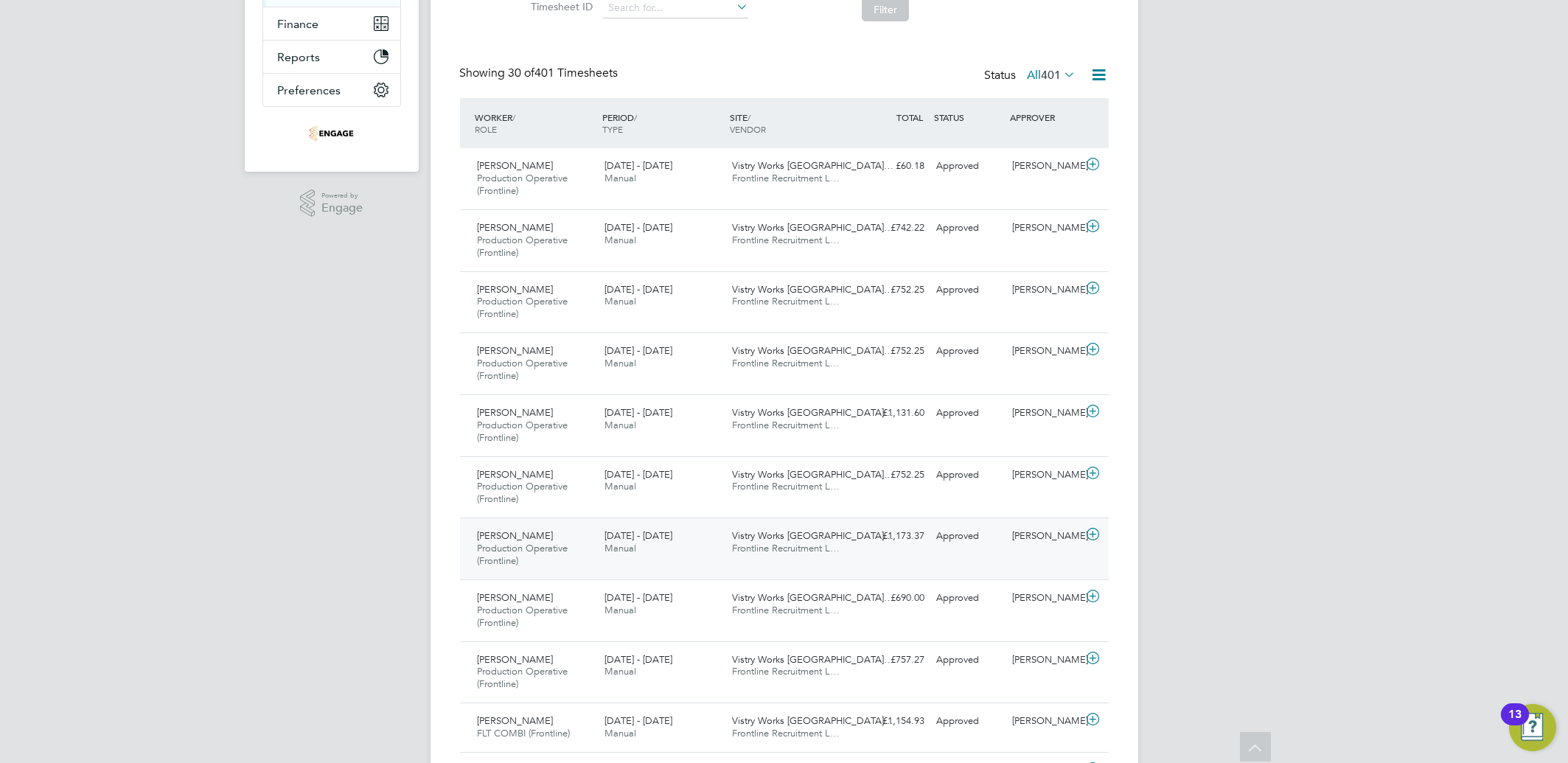
click at [1096, 533] on icon at bounding box center [1093, 534] width 19 height 12
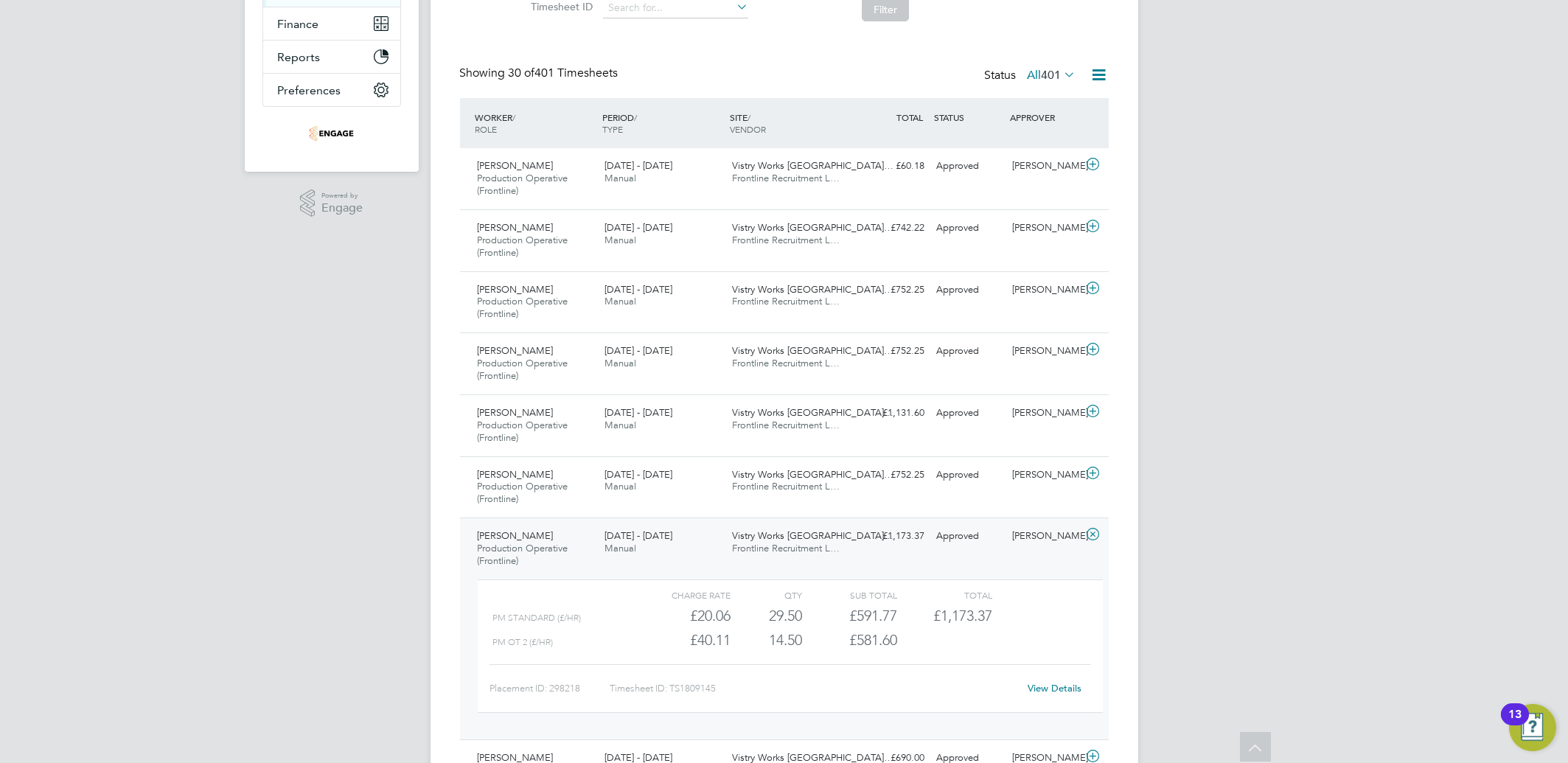
click at [1067, 689] on link "View Details" at bounding box center [1055, 688] width 54 height 13
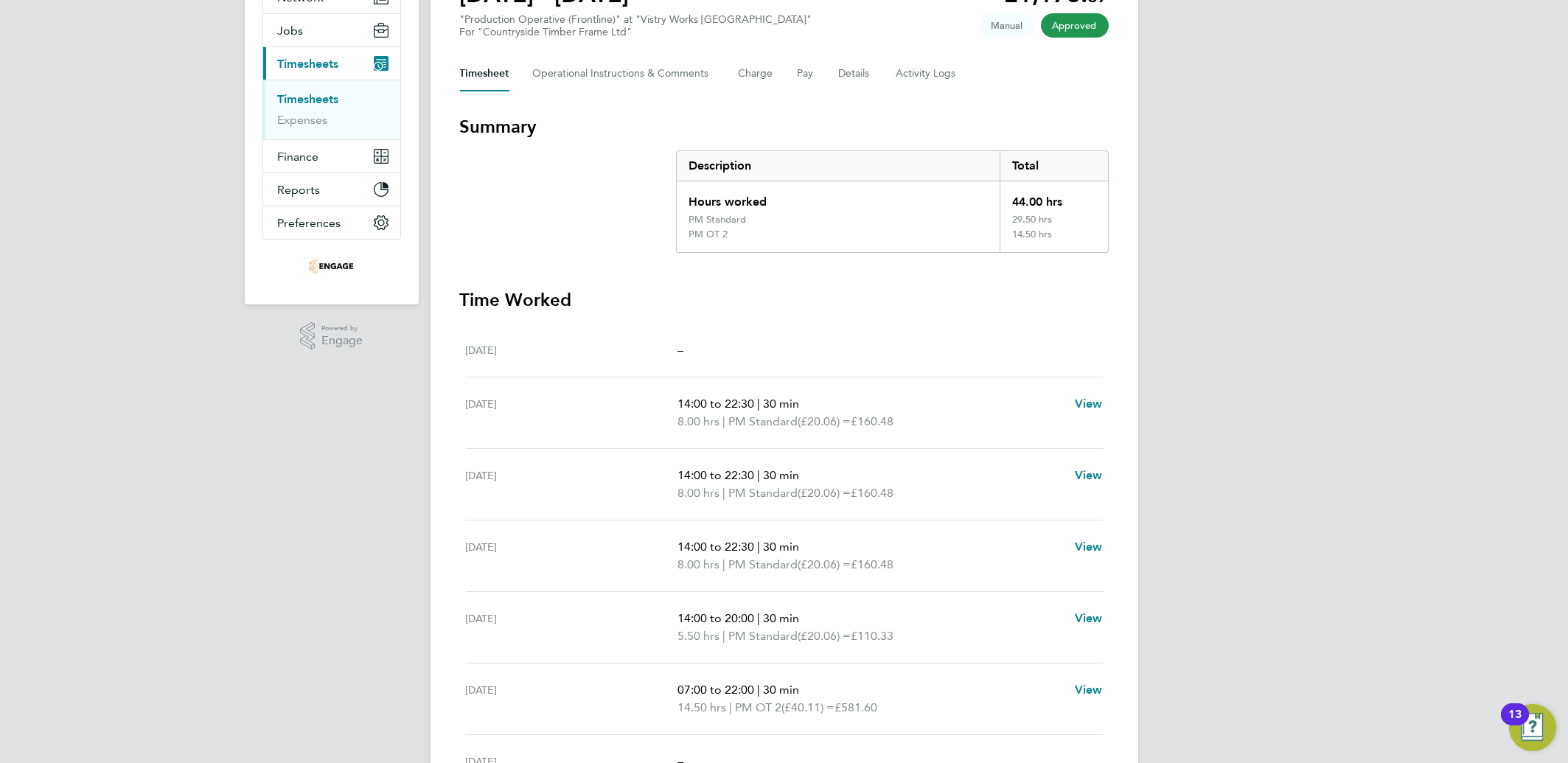
scroll to position [196, 0]
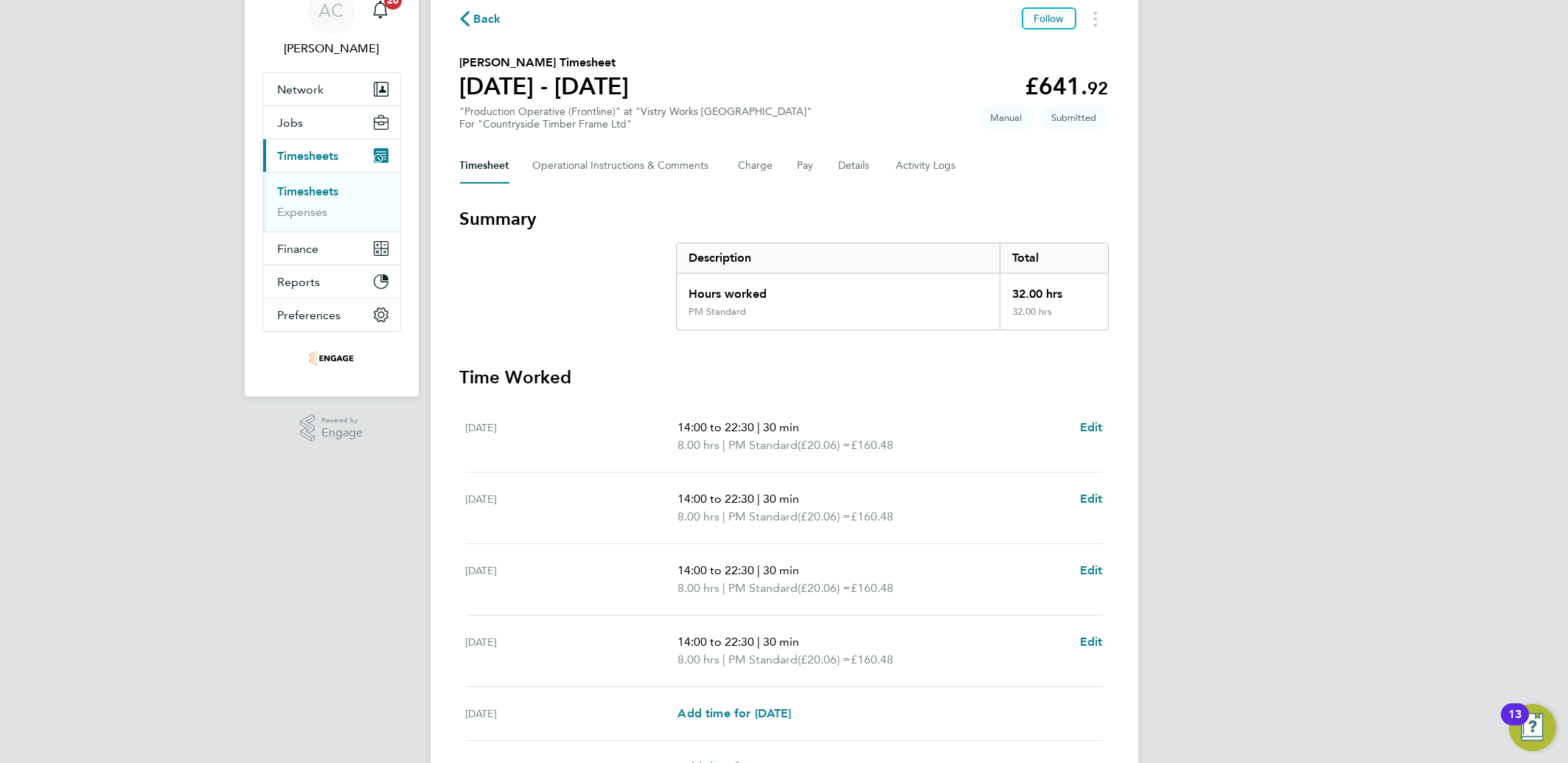
scroll to position [282, 0]
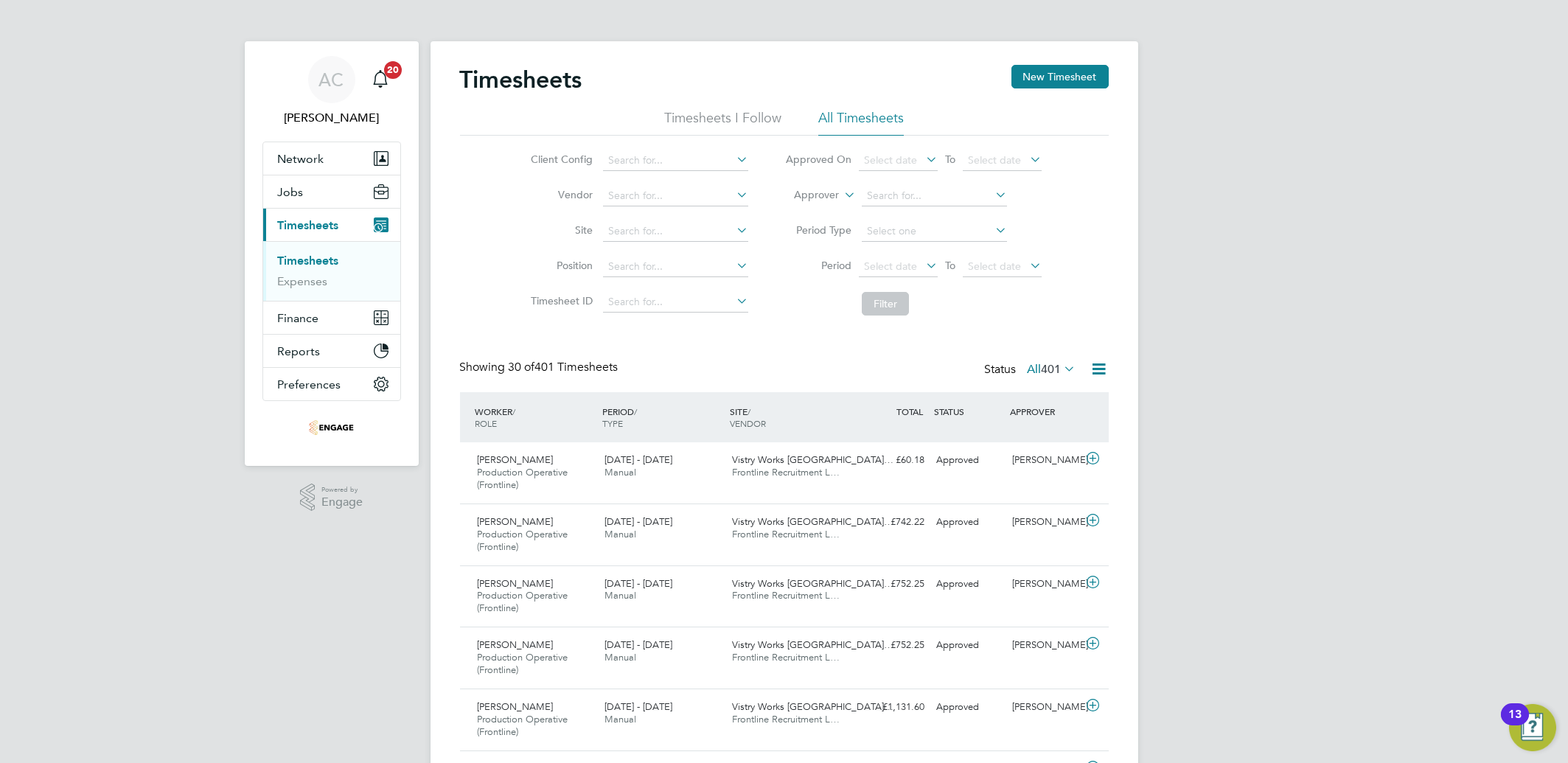
click at [302, 207] on button "Jobs" at bounding box center [332, 191] width 137 height 32
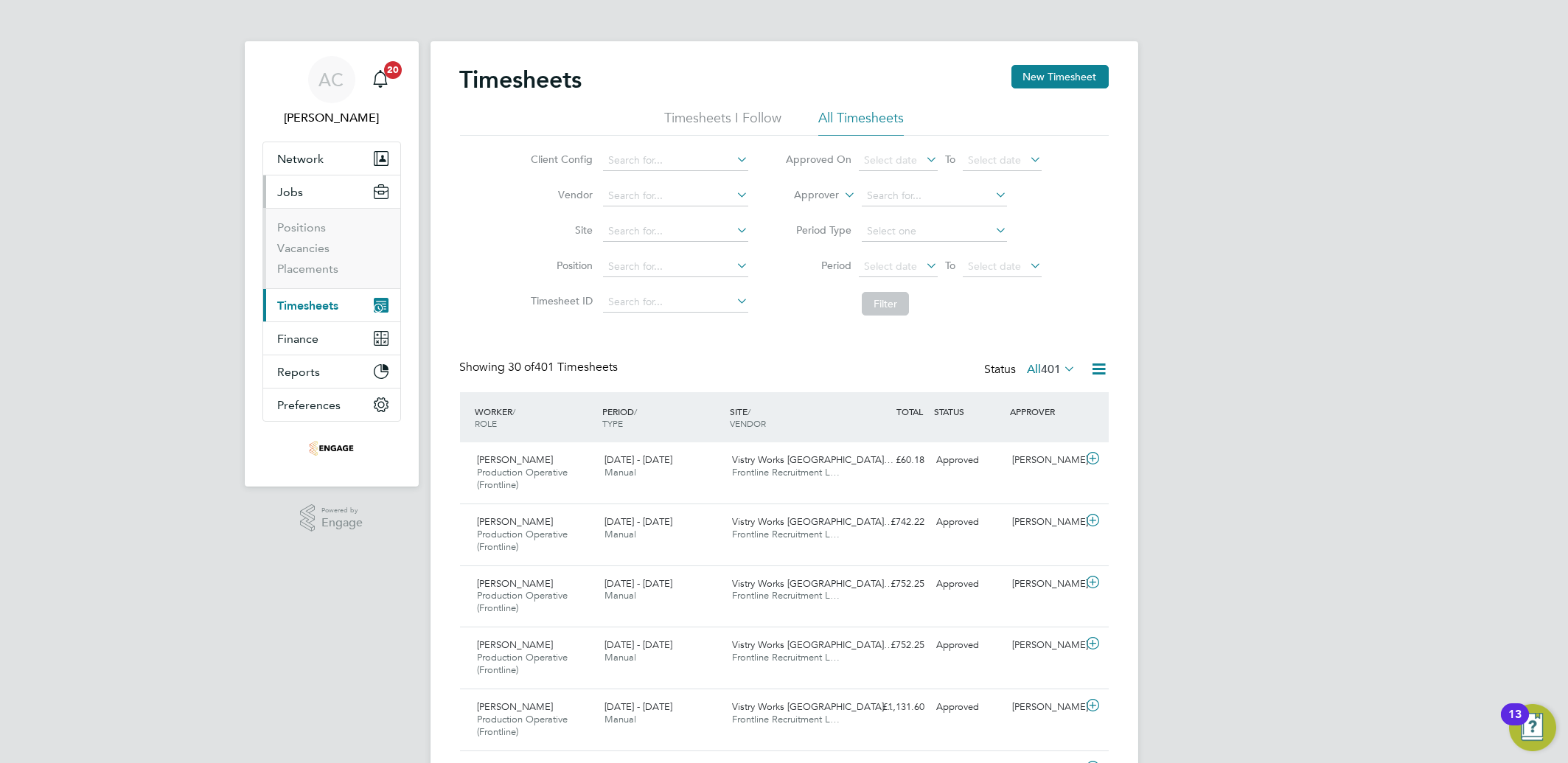
click at [292, 188] on span "Jobs" at bounding box center [290, 192] width 25 height 14
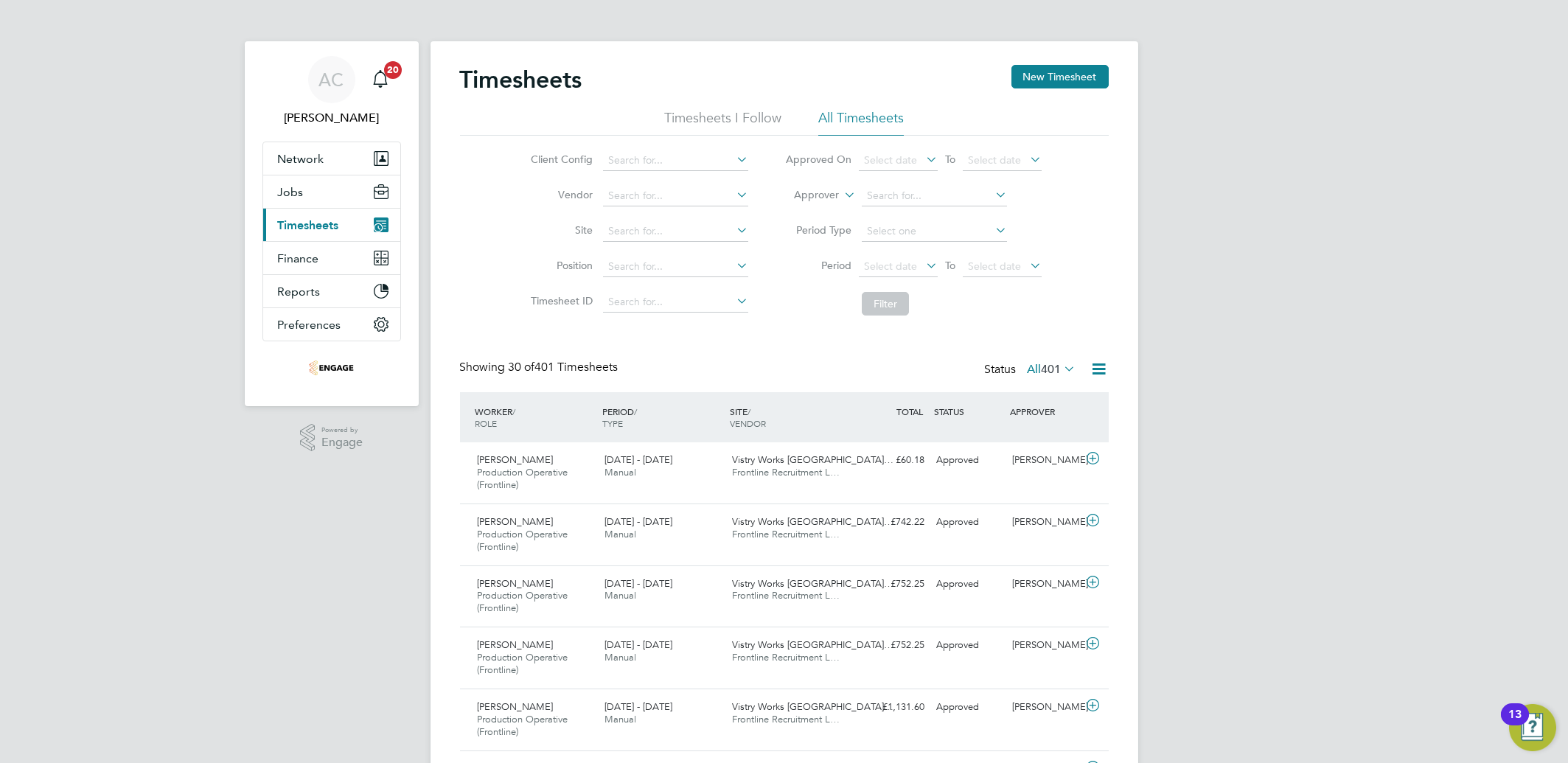
click at [297, 219] on span "Timesheets" at bounding box center [308, 225] width 61 height 14
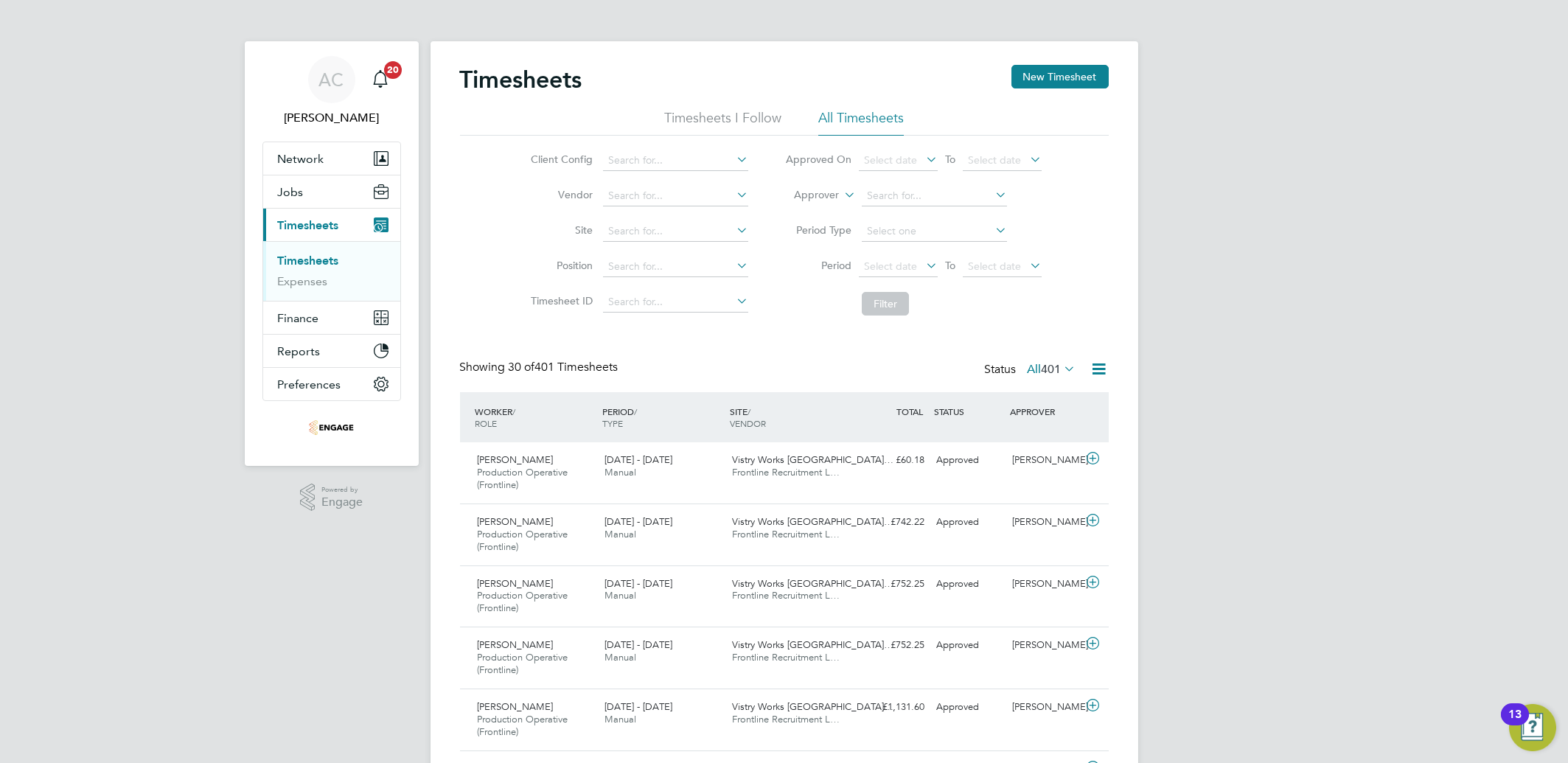
click at [320, 259] on link "Timesheets" at bounding box center [308, 261] width 61 height 14
click at [279, 254] on link "Timesheets" at bounding box center [308, 261] width 61 height 14
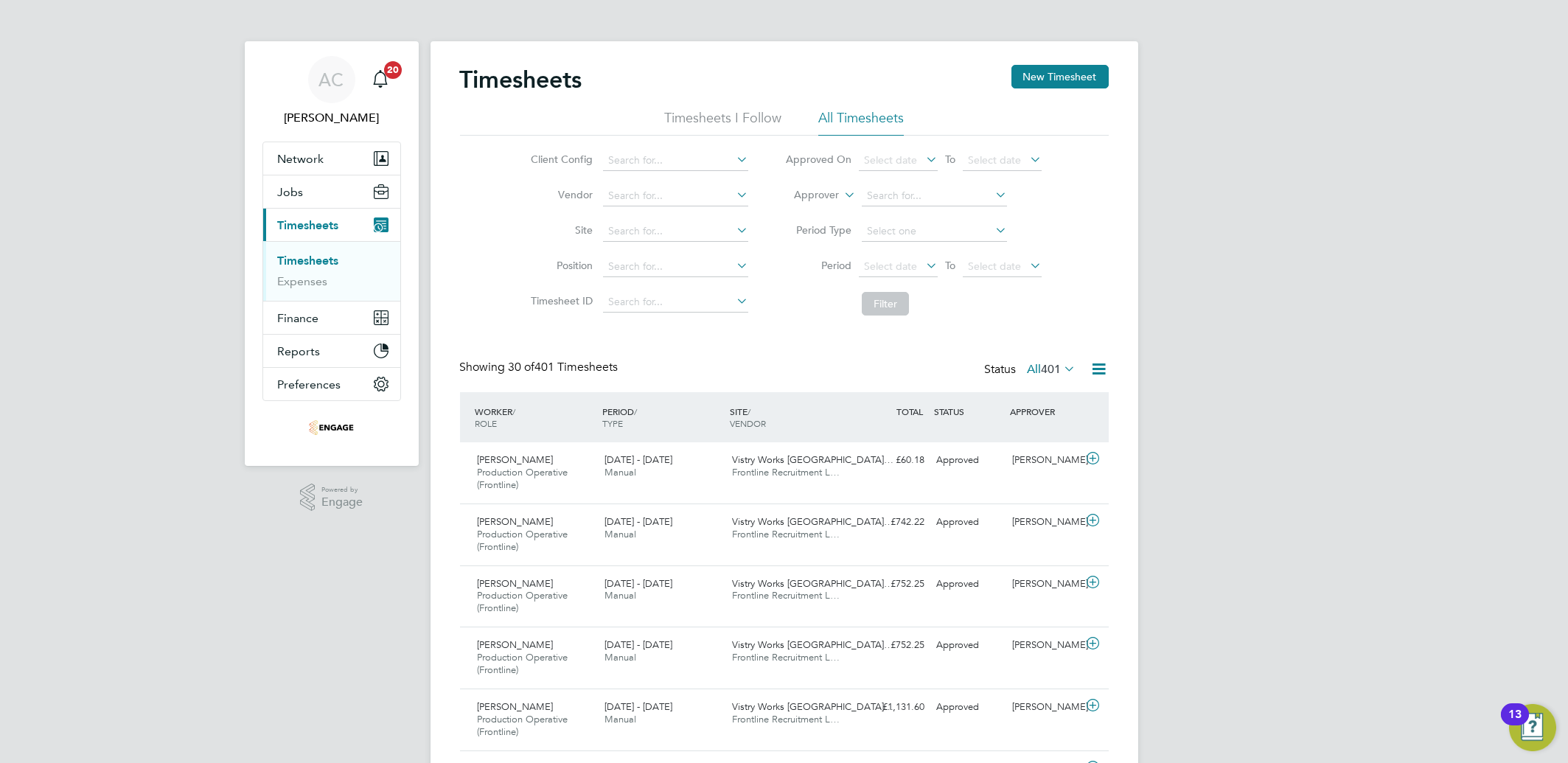
click at [903, 261] on span "Select date" at bounding box center [890, 266] width 53 height 14
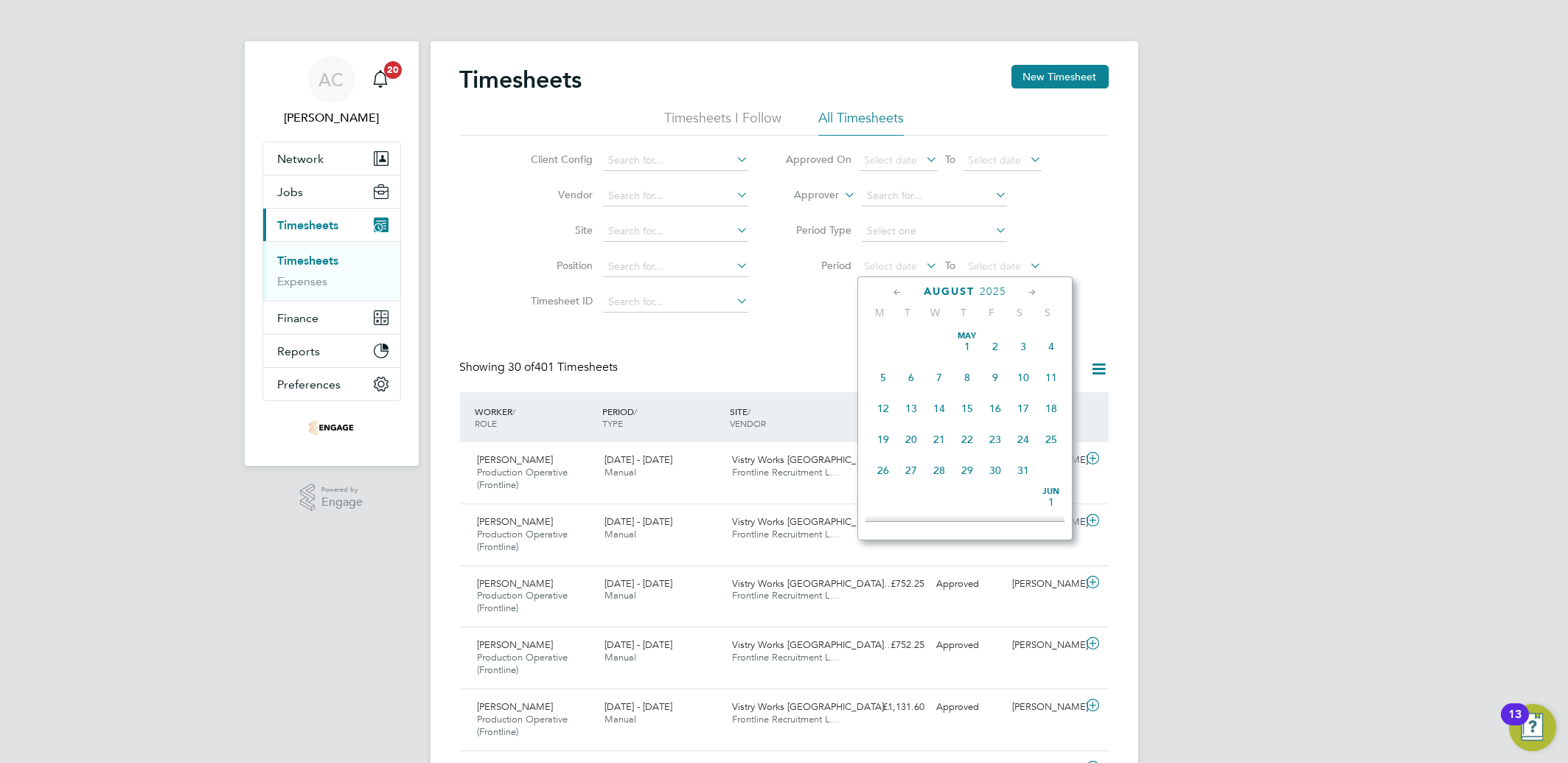
scroll to position [568, 0]
click at [888, 376] on span "18" at bounding box center [883, 368] width 28 height 28
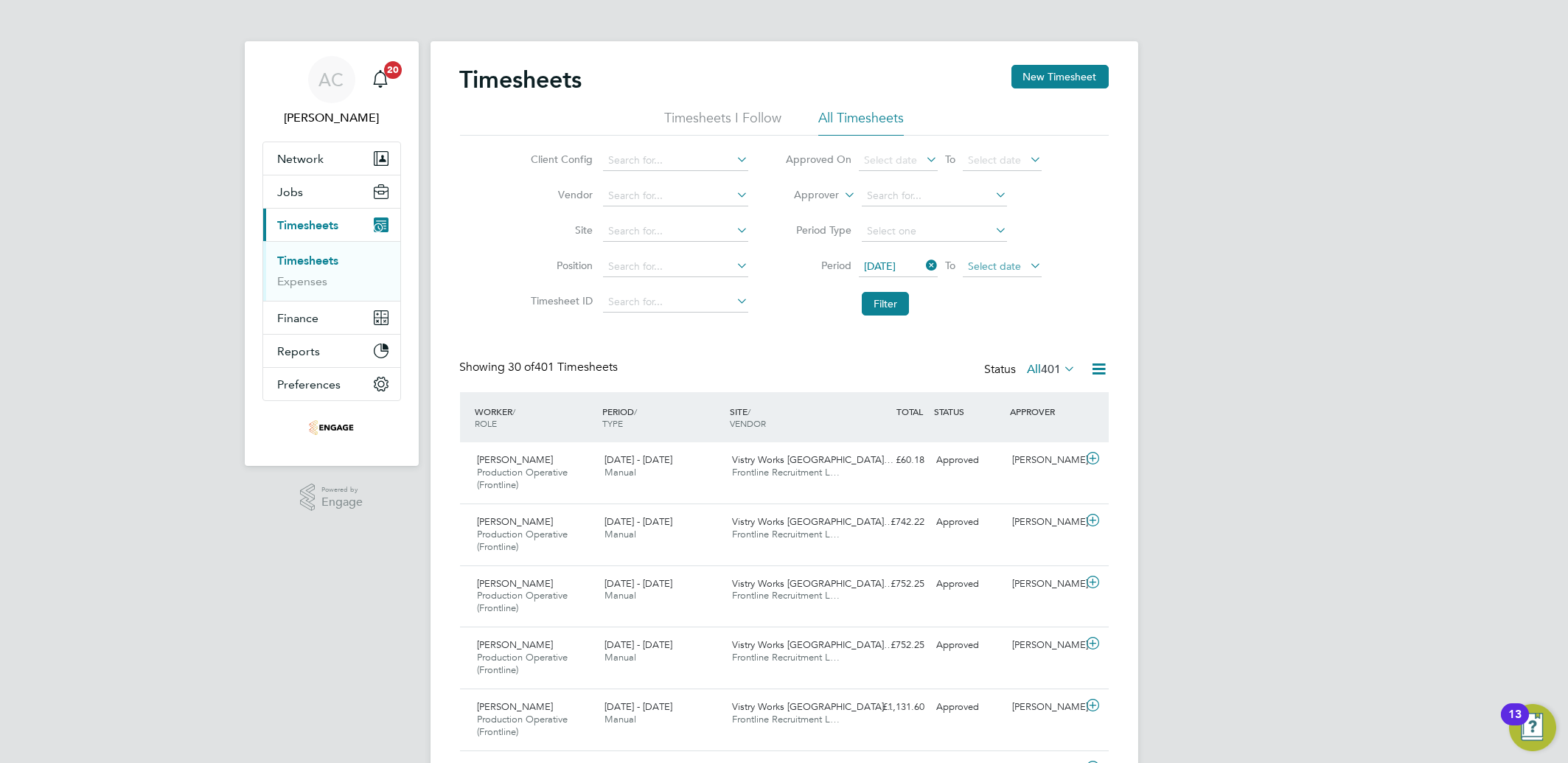
click at [1012, 259] on span "Select date" at bounding box center [994, 266] width 53 height 14
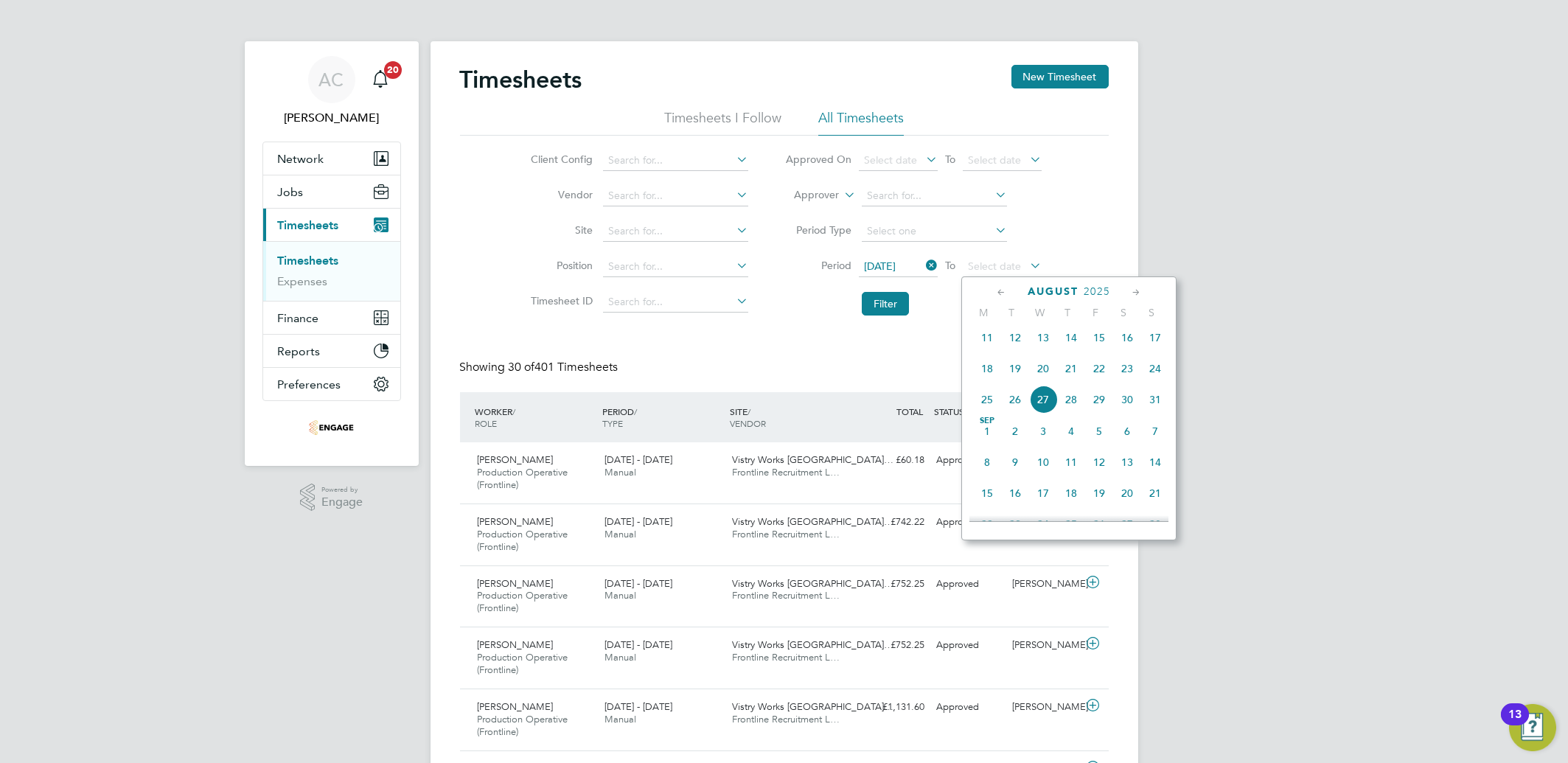
click at [1104, 375] on span "22" at bounding box center [1099, 368] width 28 height 28
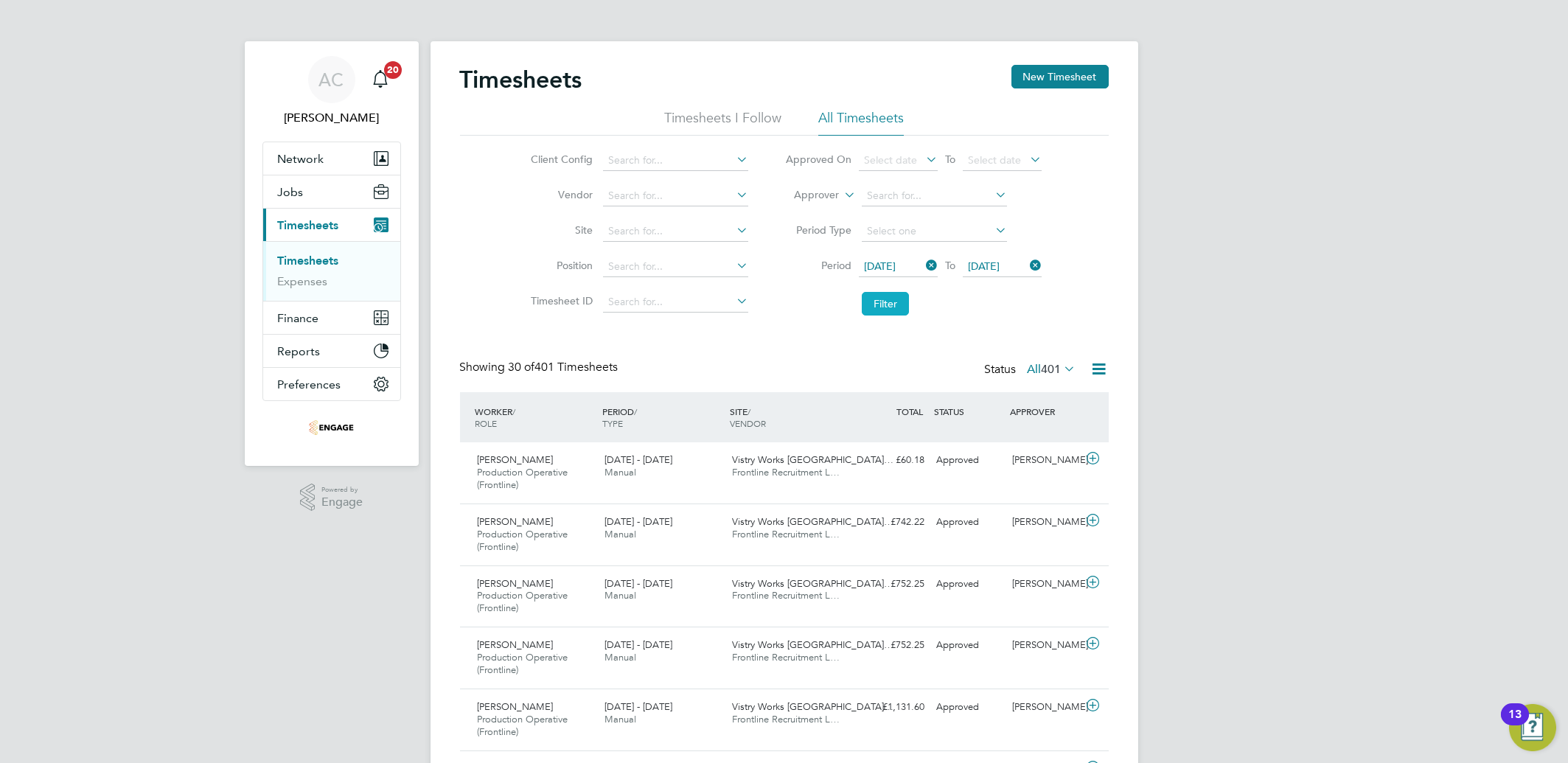
click at [871, 307] on button "Filter" at bounding box center [886, 304] width 47 height 24
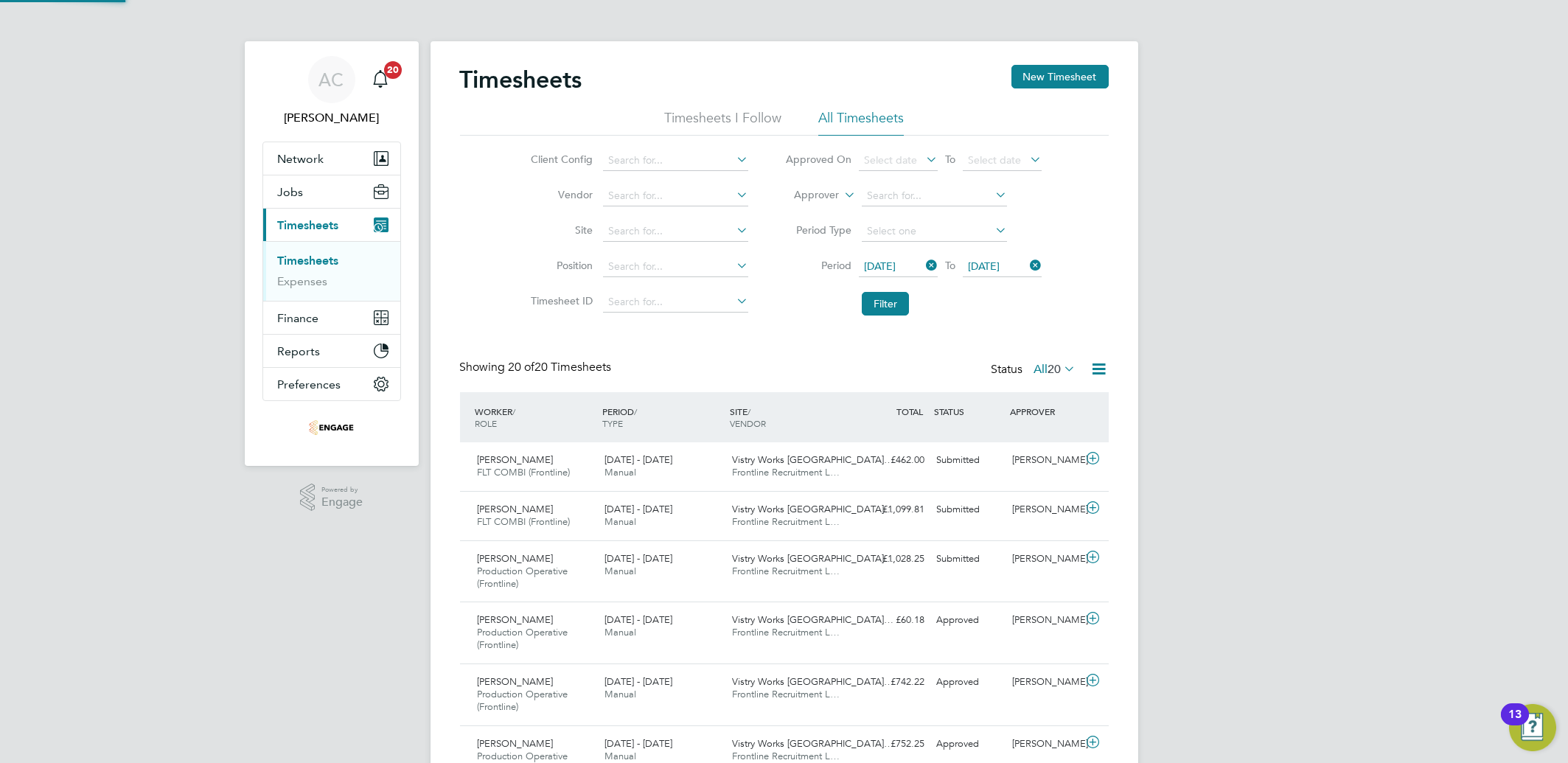
scroll to position [49, 128]
click at [1103, 458] on div at bounding box center [1096, 460] width 25 height 24
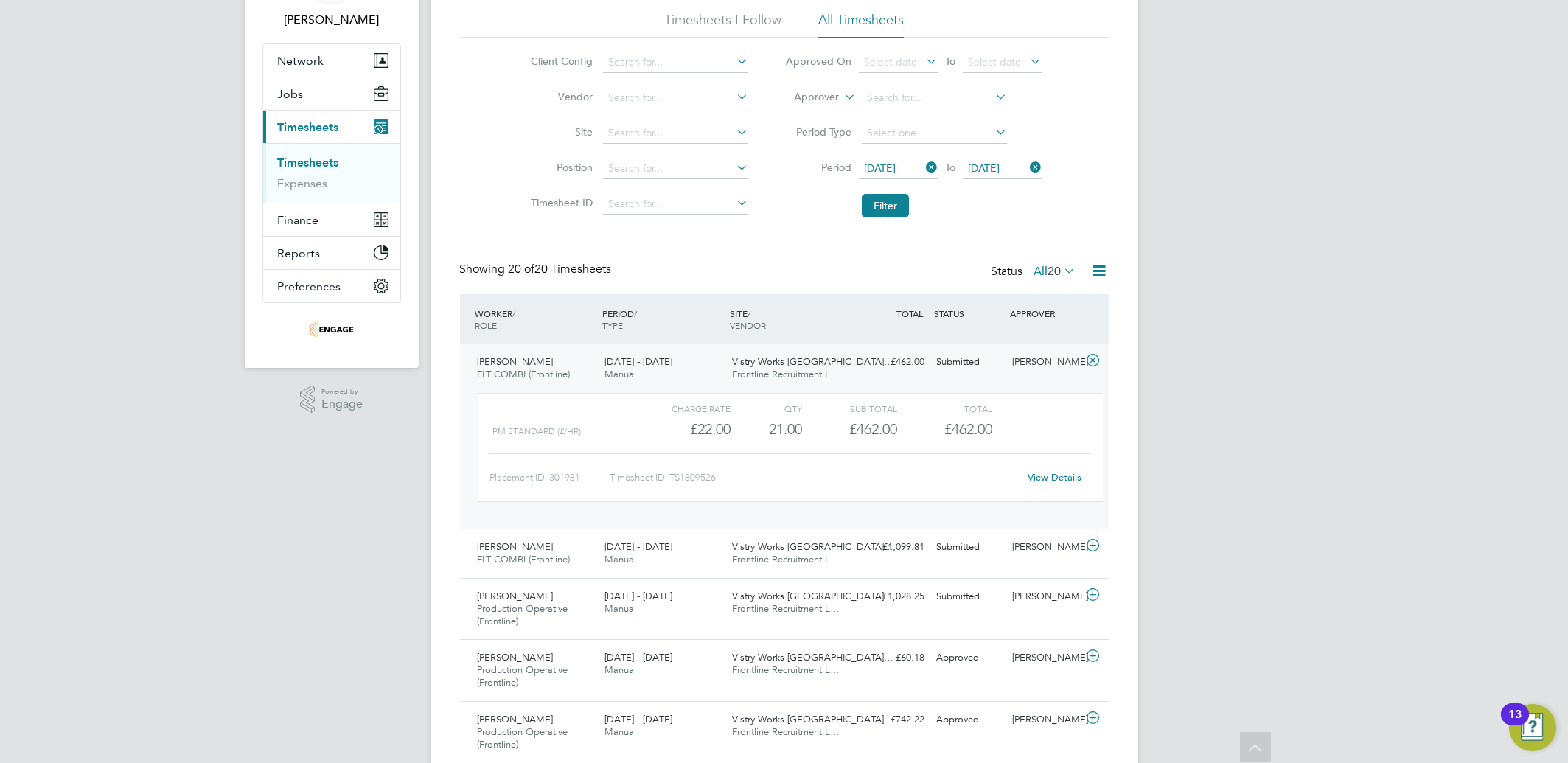
click at [1047, 478] on link "View Details" at bounding box center [1055, 477] width 54 height 13
click at [1096, 543] on icon at bounding box center [1093, 545] width 19 height 12
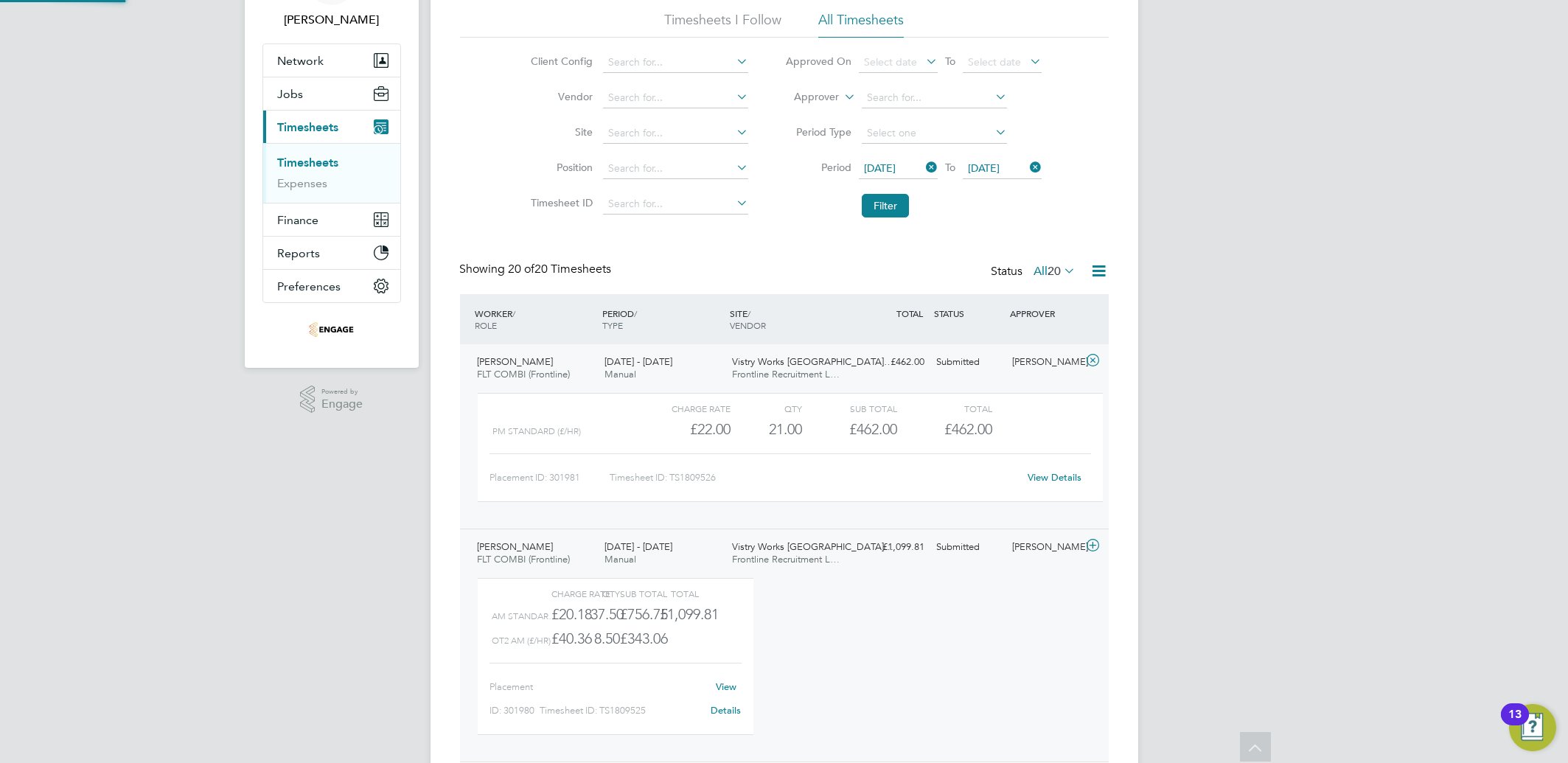
scroll to position [25, 143]
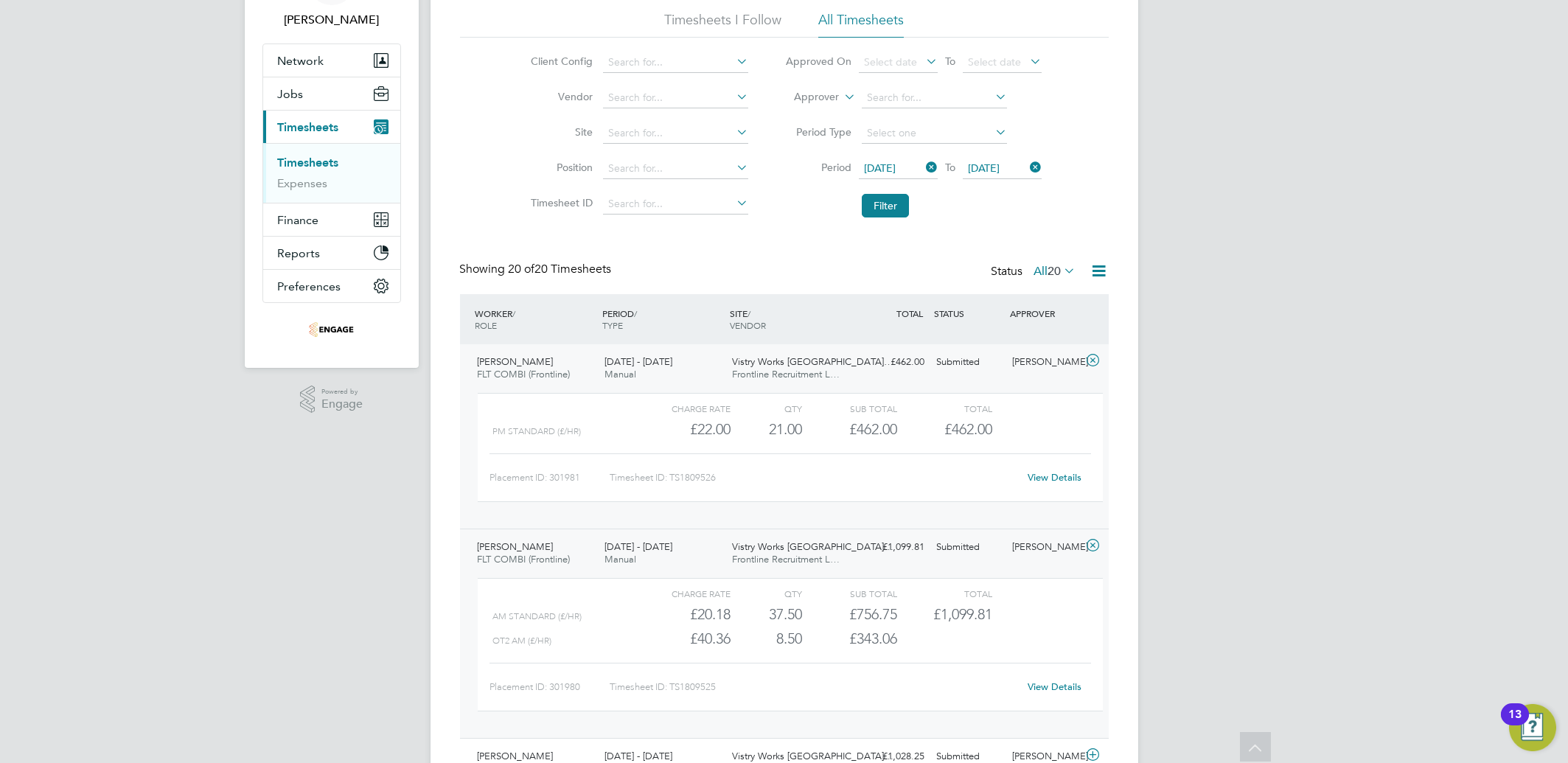
click at [1037, 688] on link "View Details" at bounding box center [1055, 687] width 54 height 13
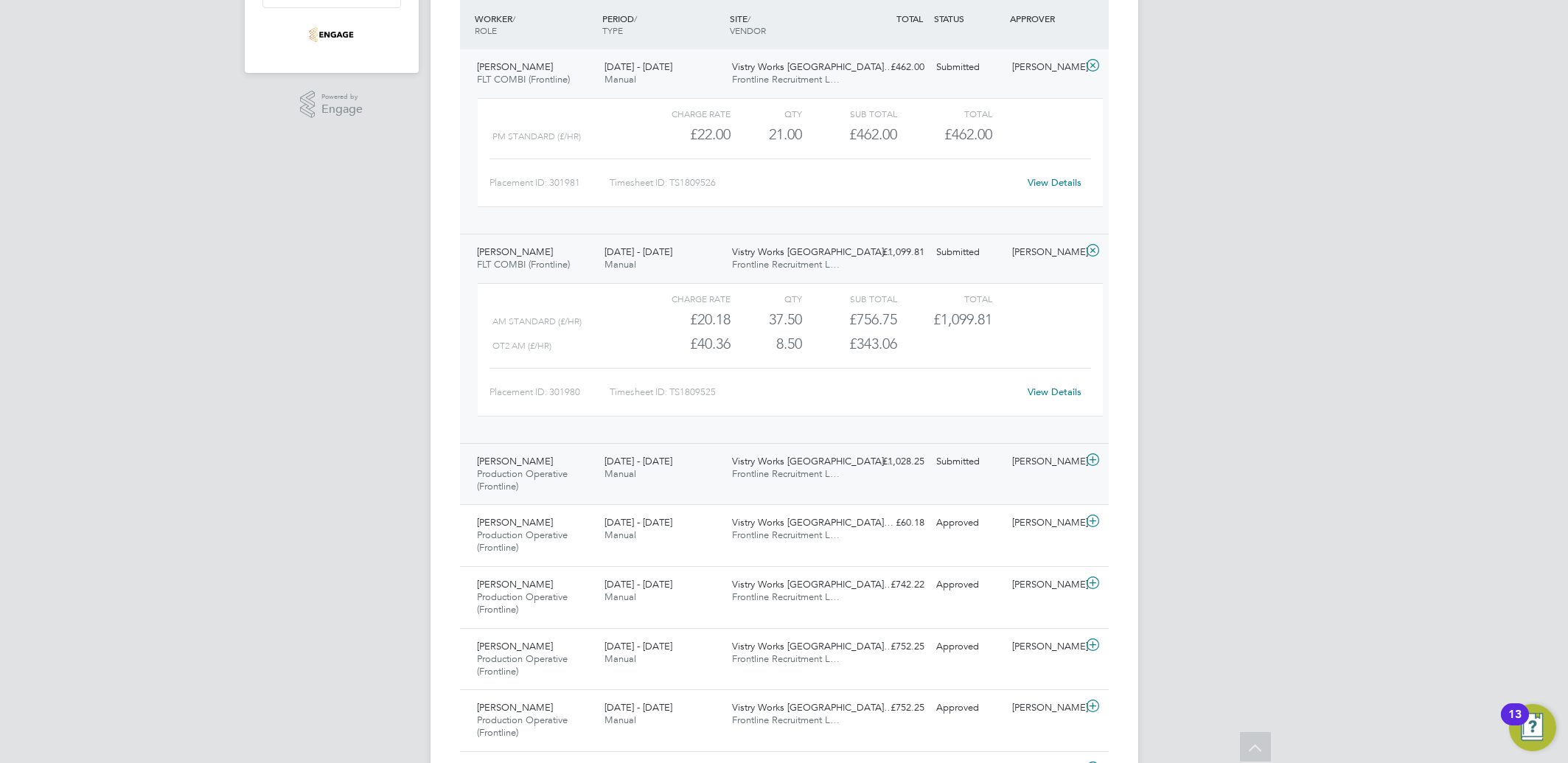
click at [1098, 460] on icon at bounding box center [1093, 460] width 19 height 12
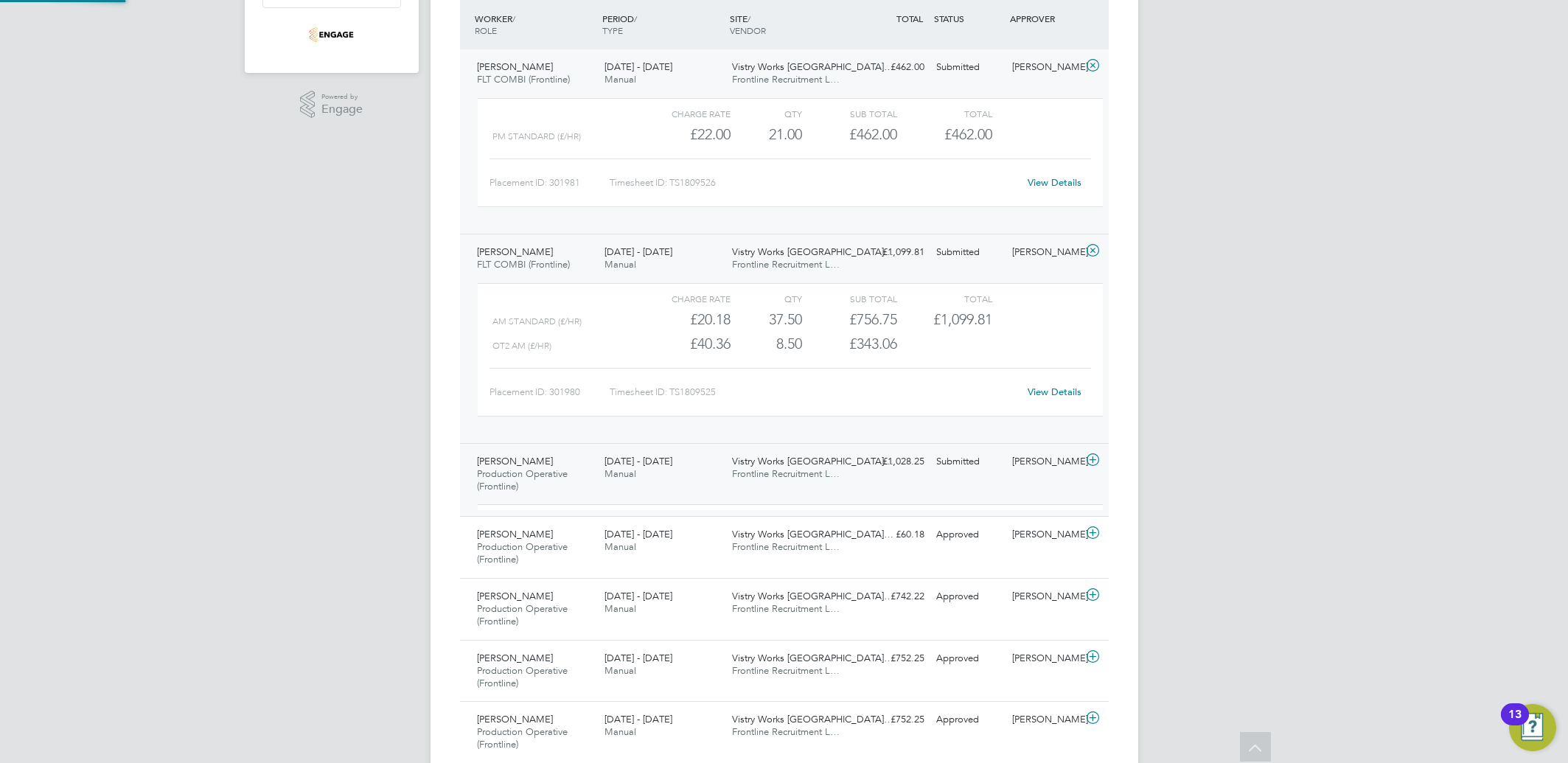
scroll to position [25, 143]
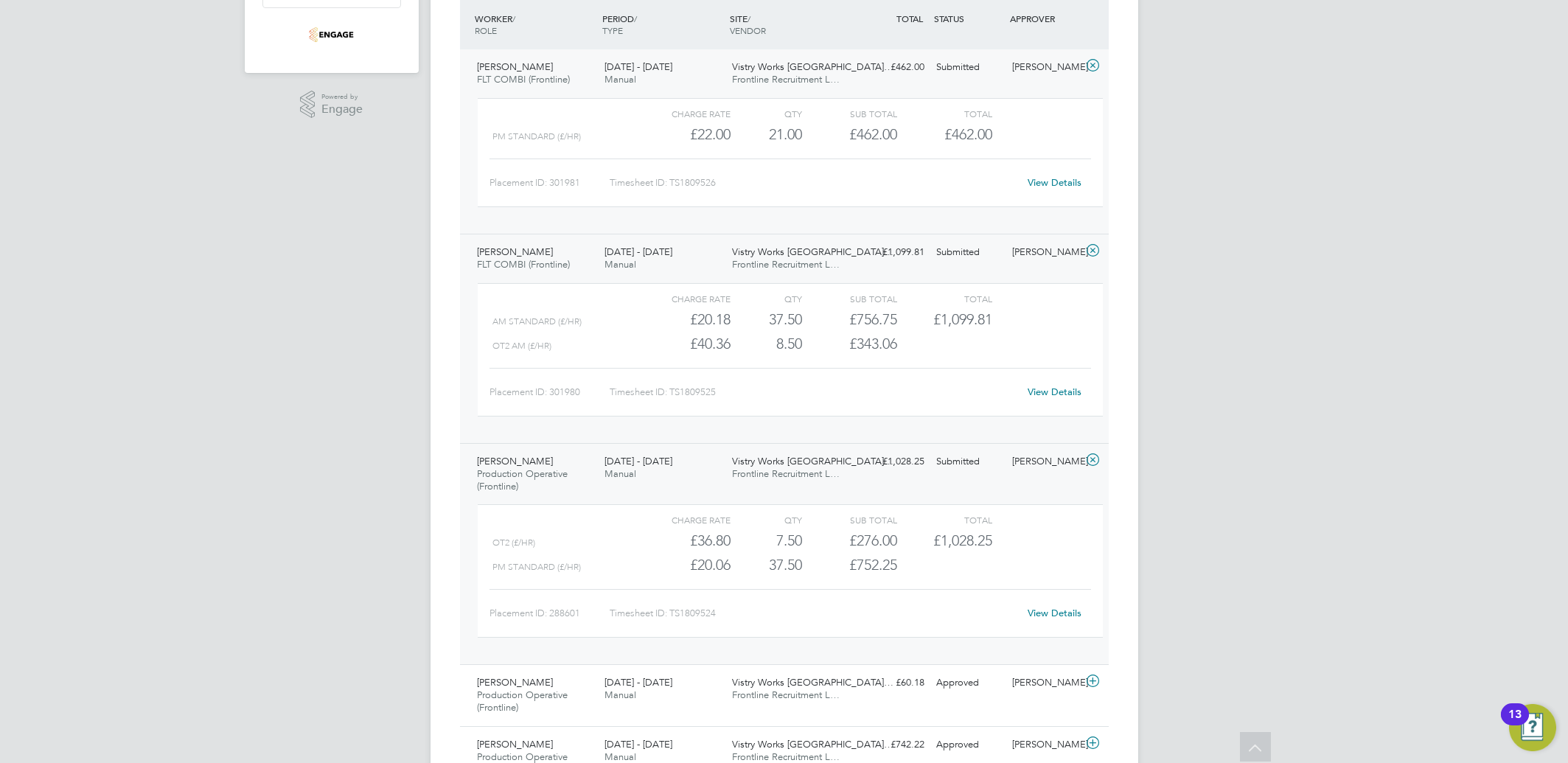
click at [1063, 616] on link "View Details" at bounding box center [1055, 613] width 54 height 13
